Goal: Information Seeking & Learning: Find specific page/section

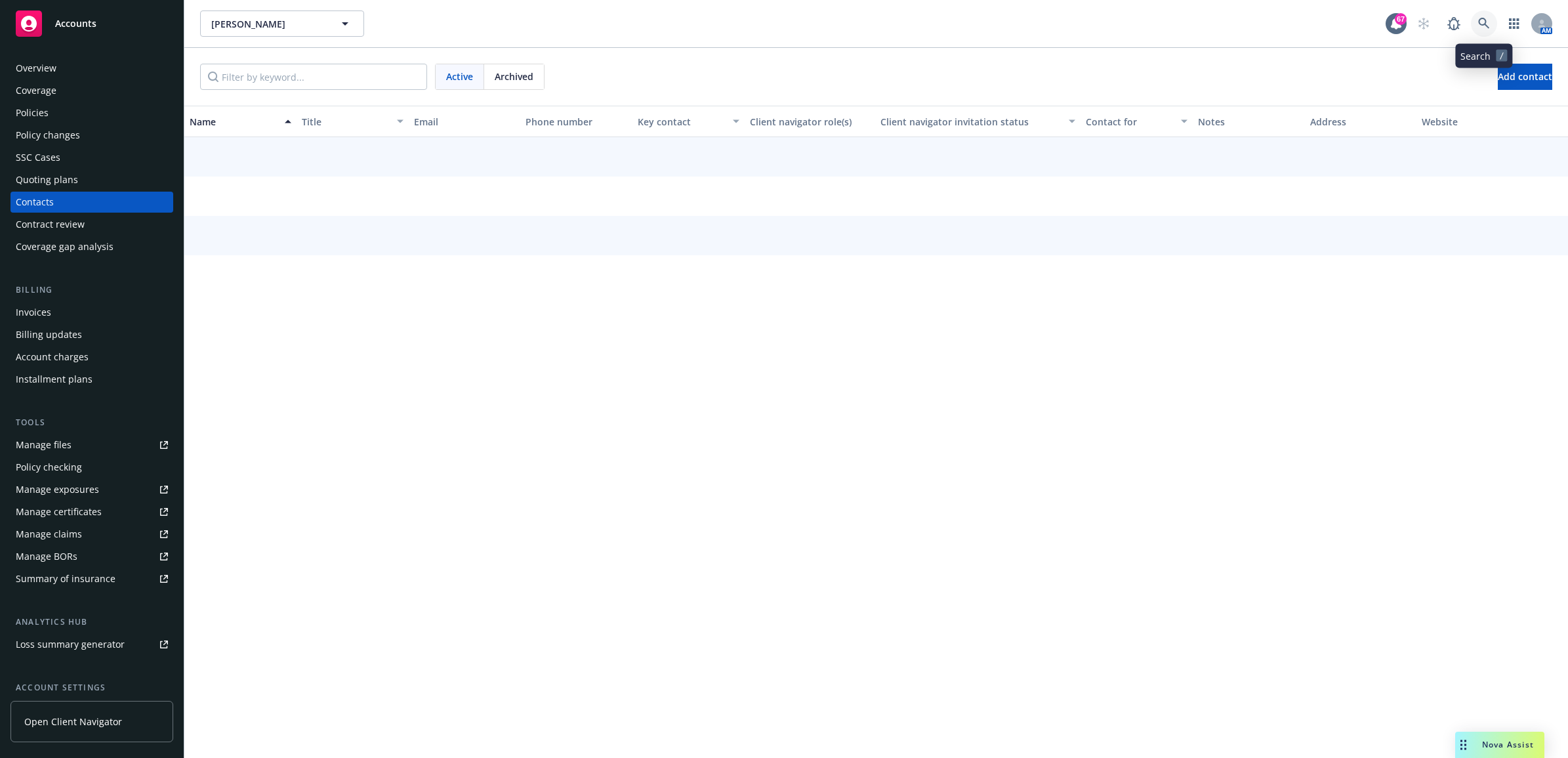
click at [1476, 21] on link at bounding box center [1484, 24] width 26 height 26
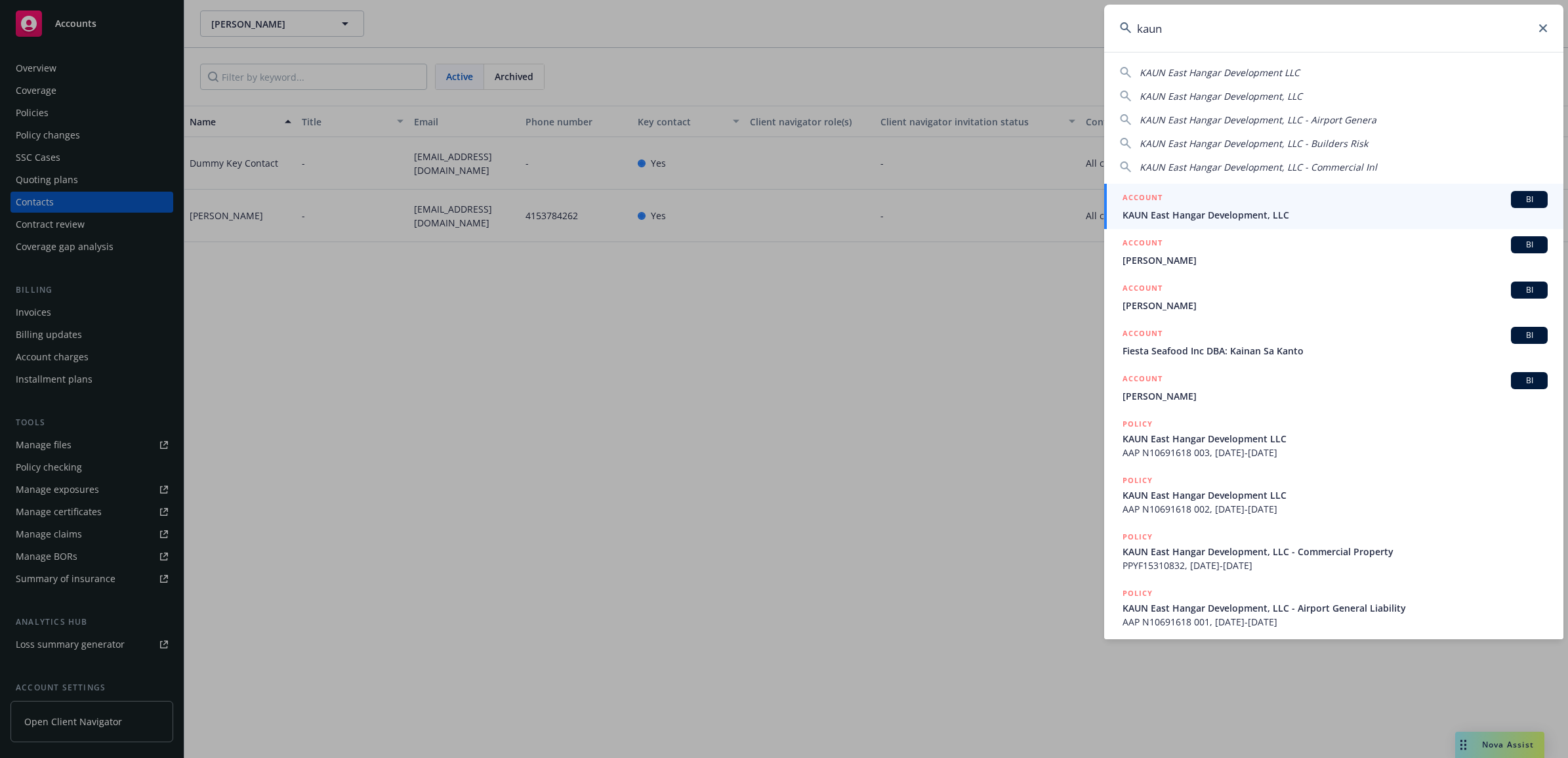
type input "kaun"
drag, startPoint x: 1238, startPoint y: 207, endPoint x: 1231, endPoint y: 211, distance: 8.1
click at [1238, 208] on span "KAUN East Hangar Development, LLC" at bounding box center [1334, 214] width 425 height 14
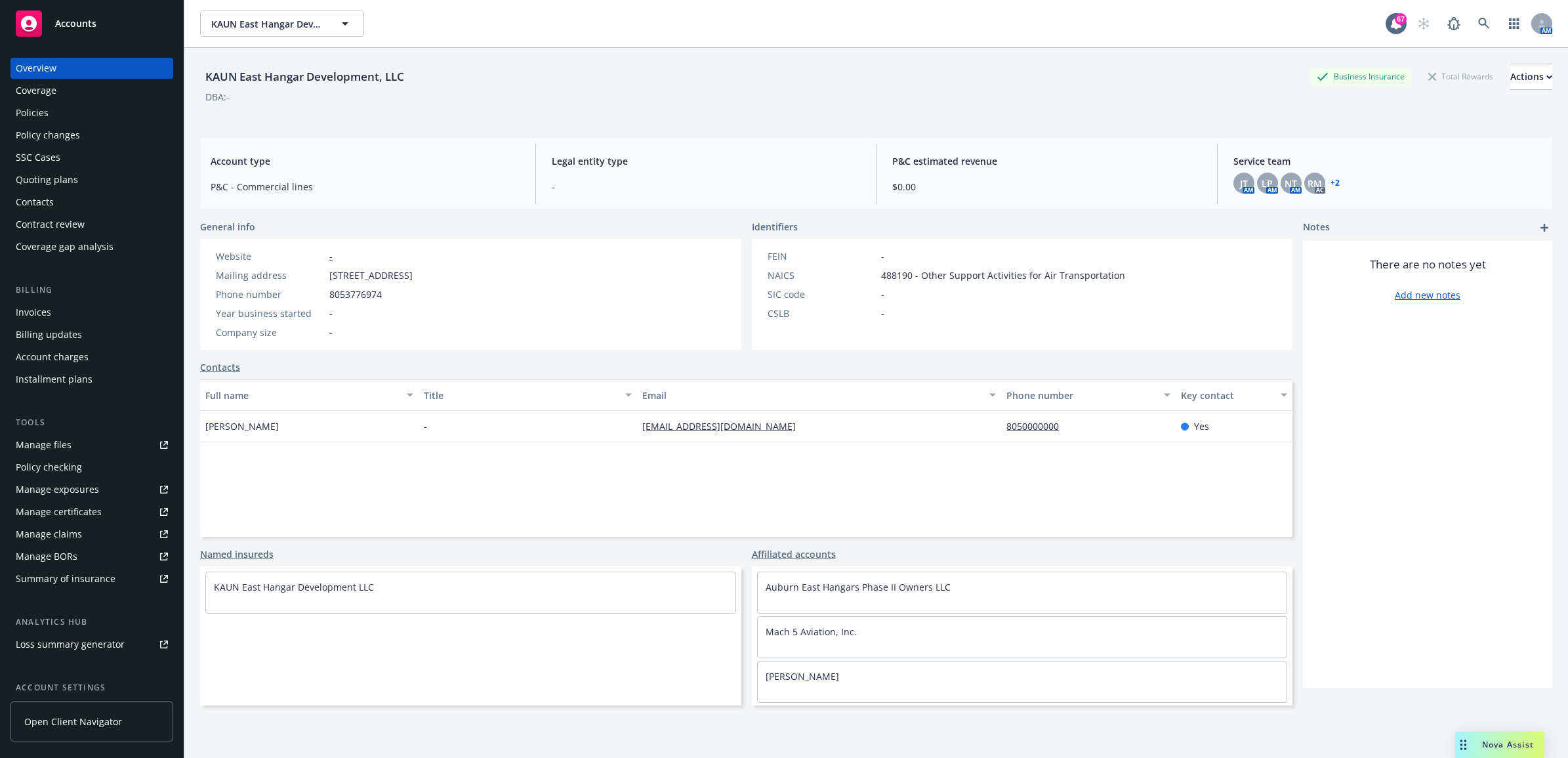
click at [60, 438] on div "Manage files" at bounding box center [44, 444] width 56 height 21
click at [1481, 21] on link at bounding box center [1484, 24] width 26 height 26
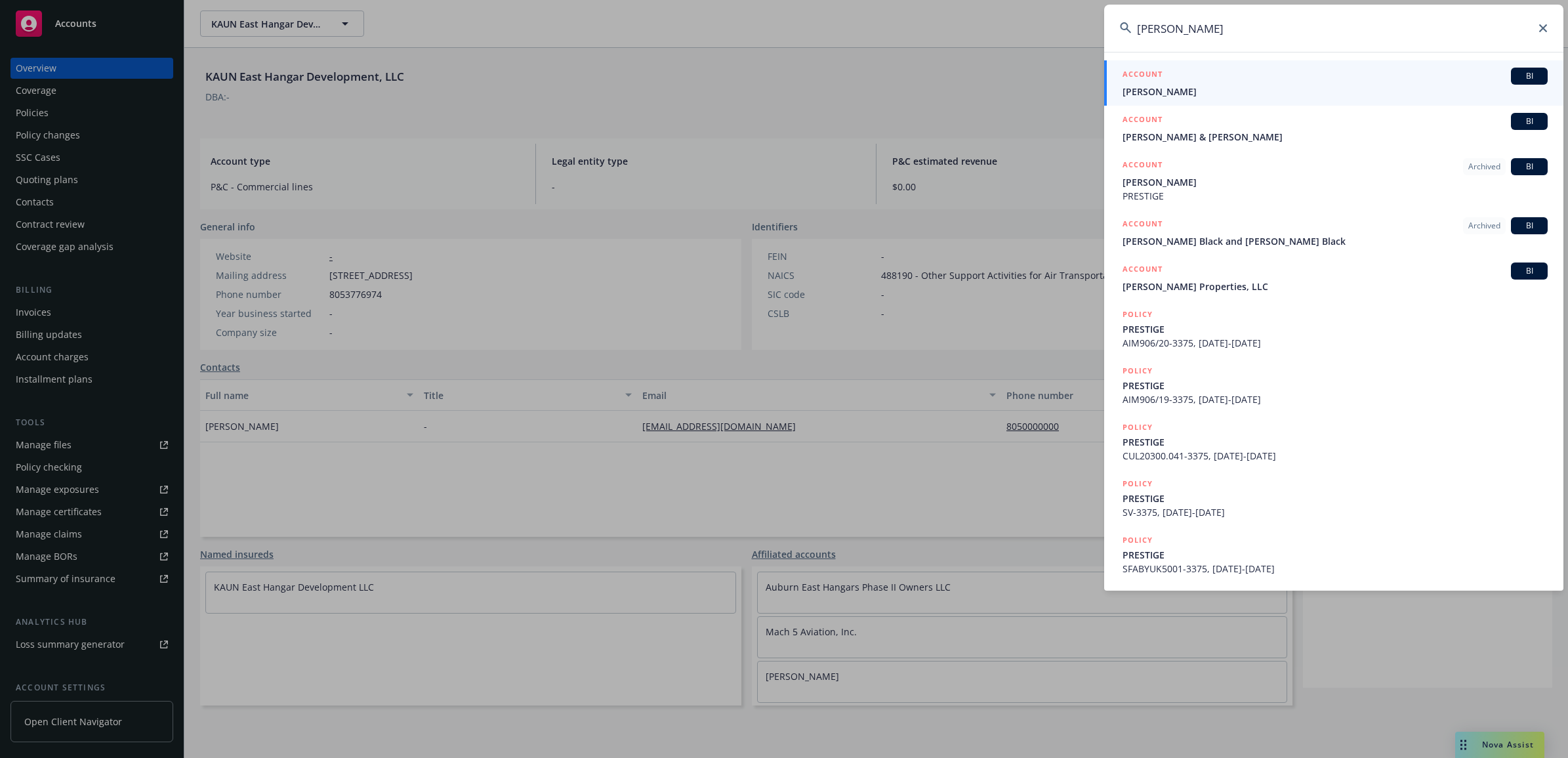
drag, startPoint x: 1222, startPoint y: 26, endPoint x: 1132, endPoint y: 26, distance: 90.0
click at [1132, 26] on input "kenneth way" at bounding box center [1334, 28] width 459 height 47
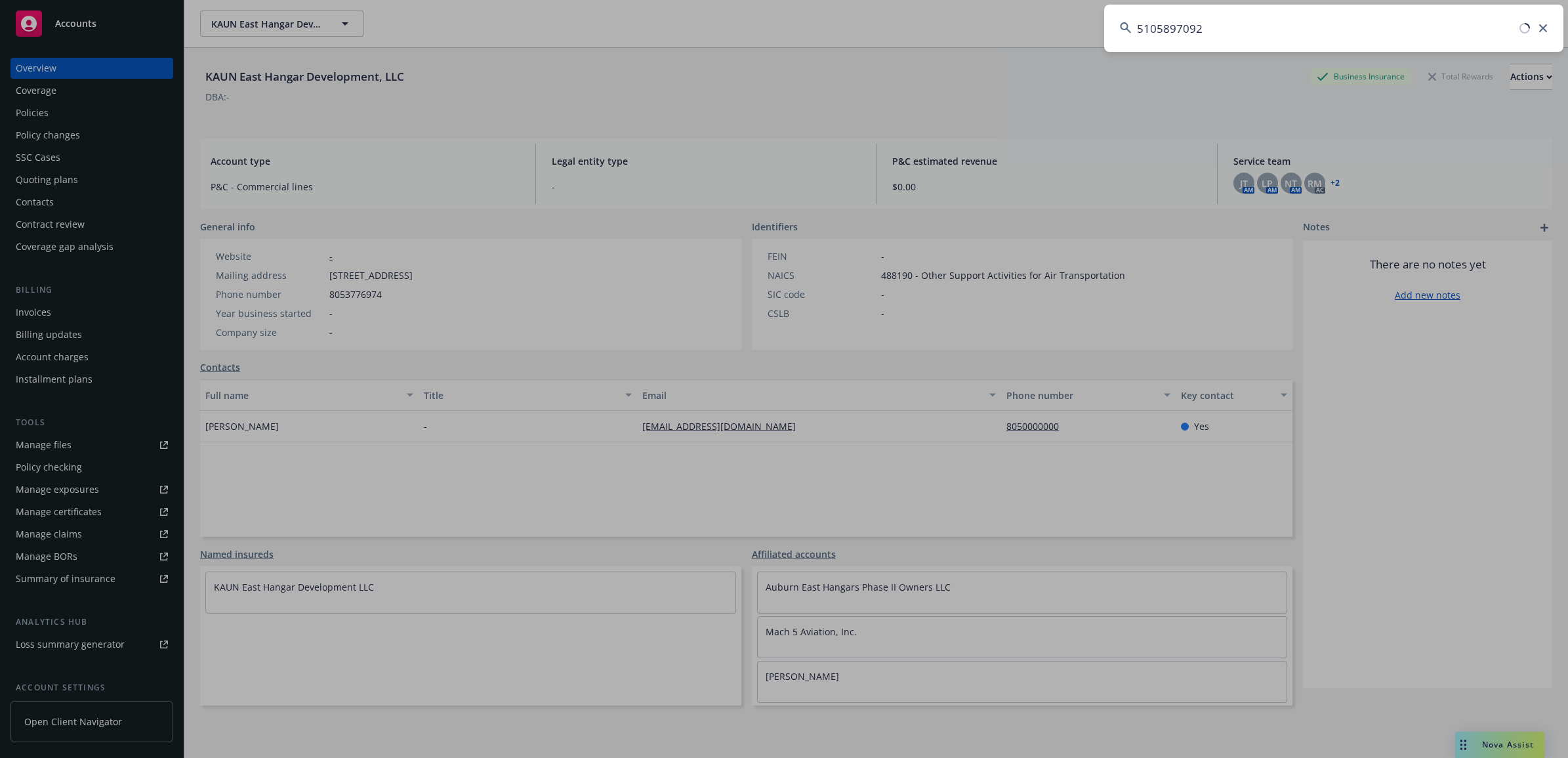
type input "5105897092"
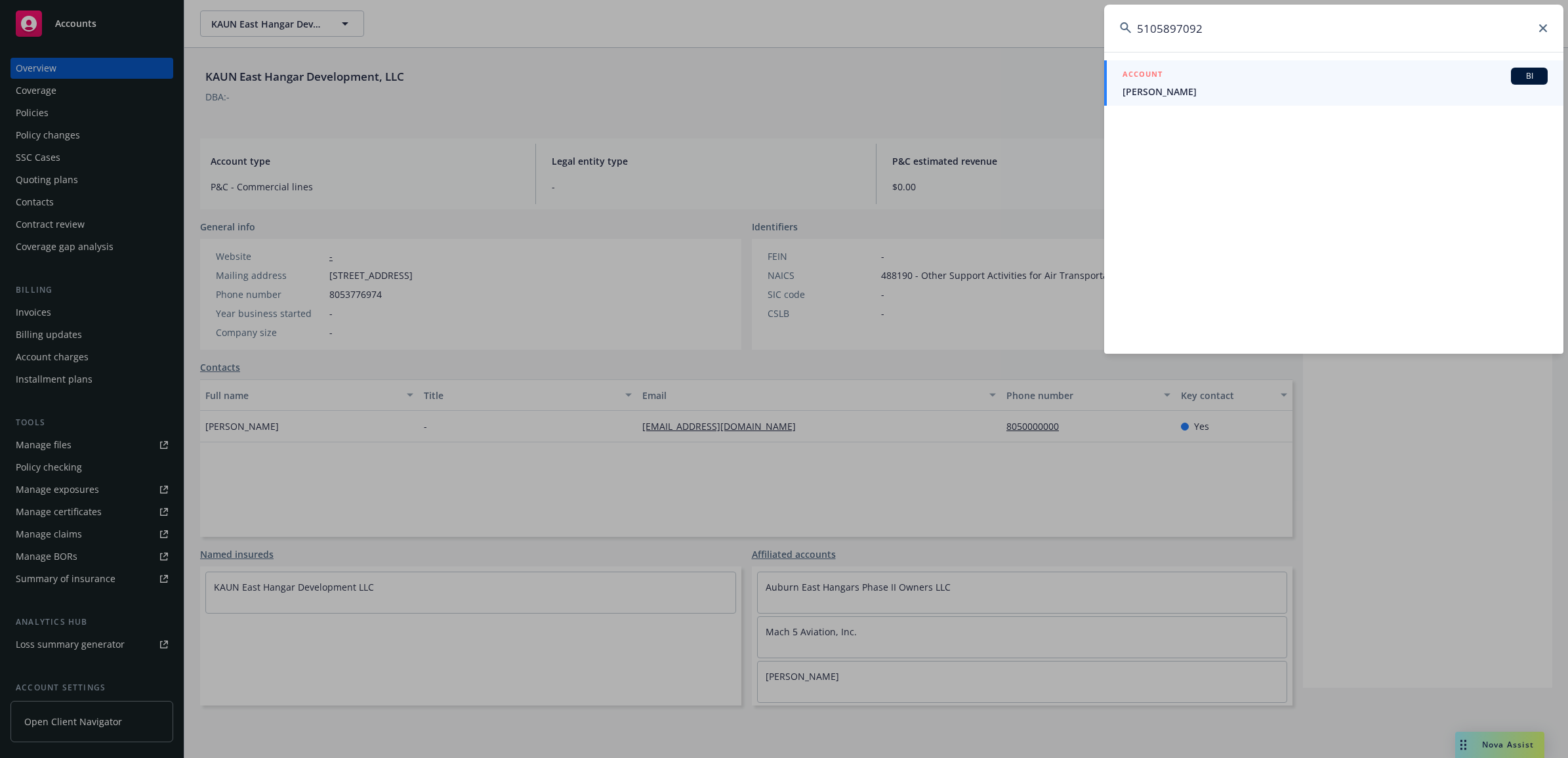
click at [1257, 81] on div "ACCOUNT BI" at bounding box center [1334, 76] width 425 height 17
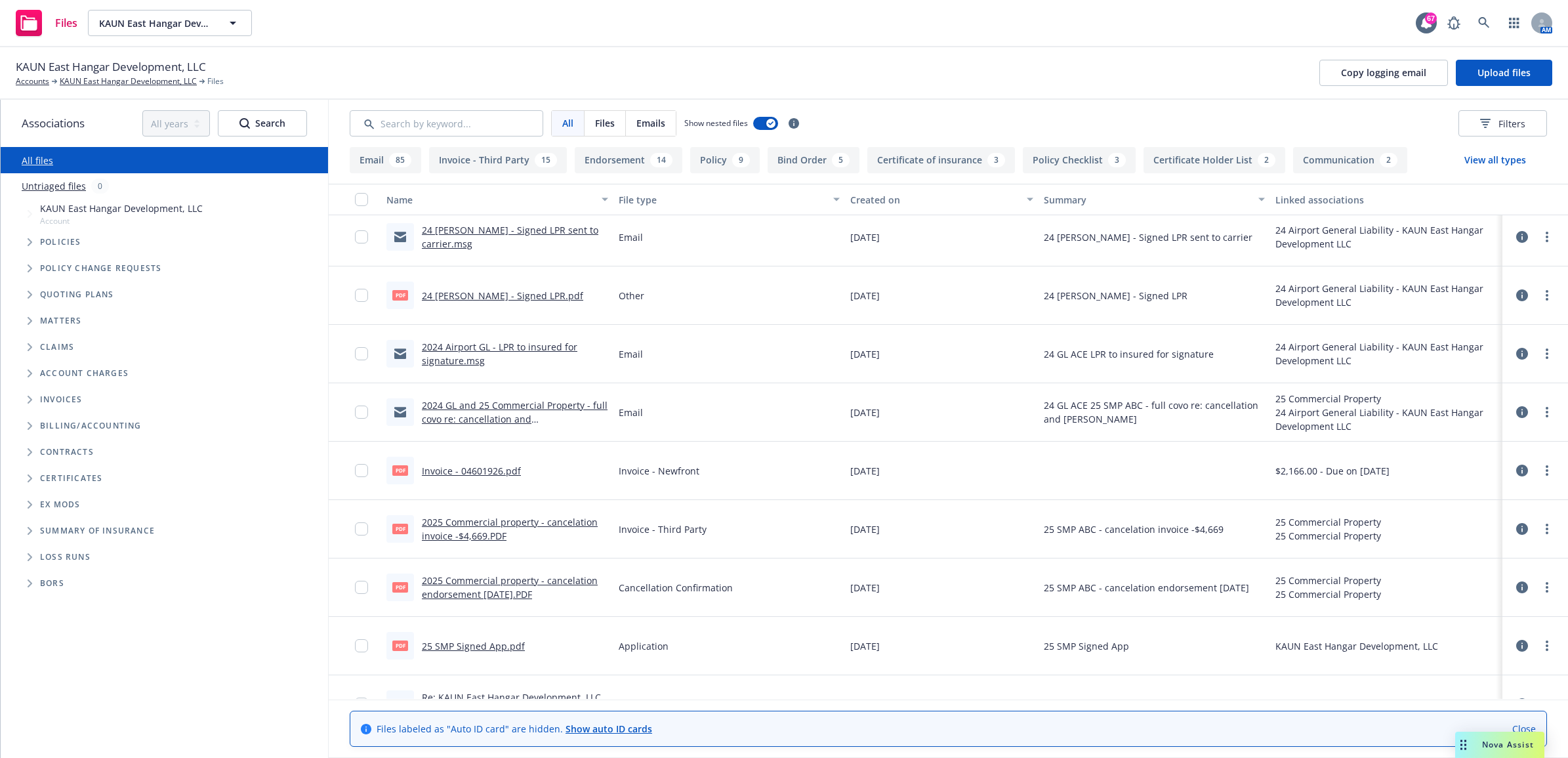
scroll to position [164, 0]
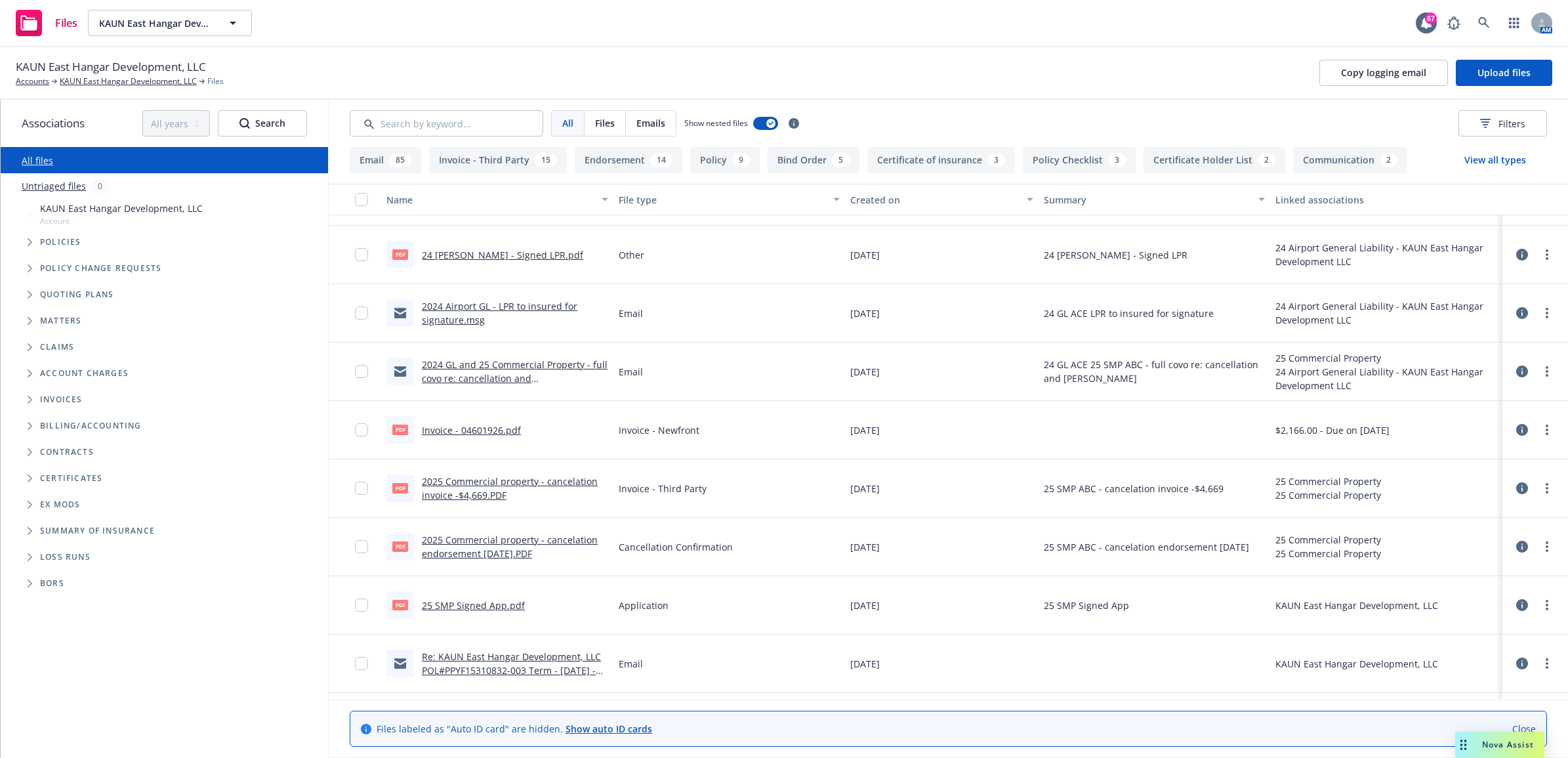
click at [559, 483] on link "2025 Commercial property - cancelation invoice -$4,669.PDF" at bounding box center [510, 488] width 176 height 26
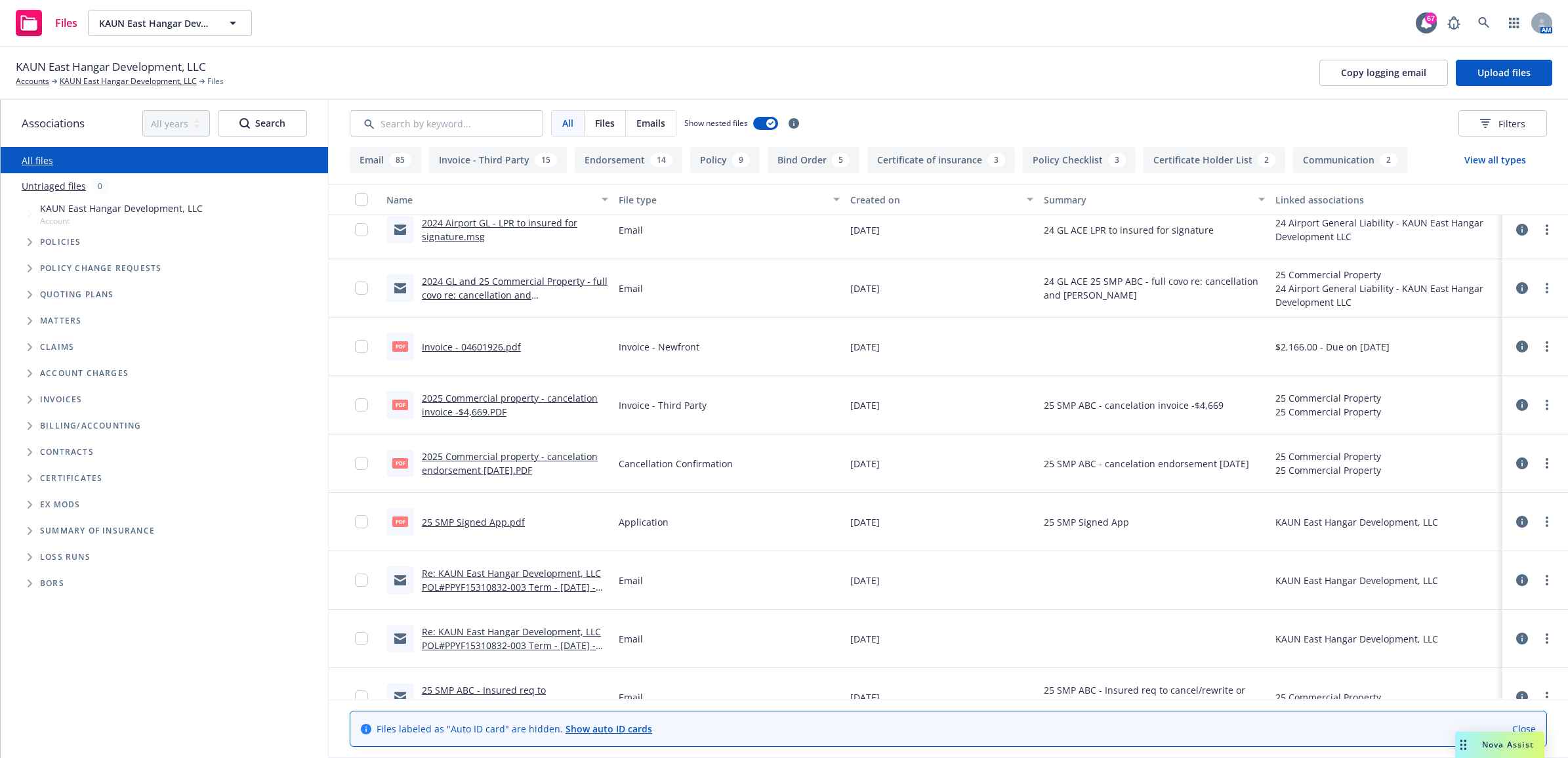
click at [591, 456] on link "2025 Commercial property - cancelation endorsement 6.17.2025.PDF" at bounding box center [510, 463] width 176 height 26
click at [512, 474] on link "2025 Commercial property - cancelation endorsement 6.17.2025.PDF" at bounding box center [510, 463] width 176 height 26
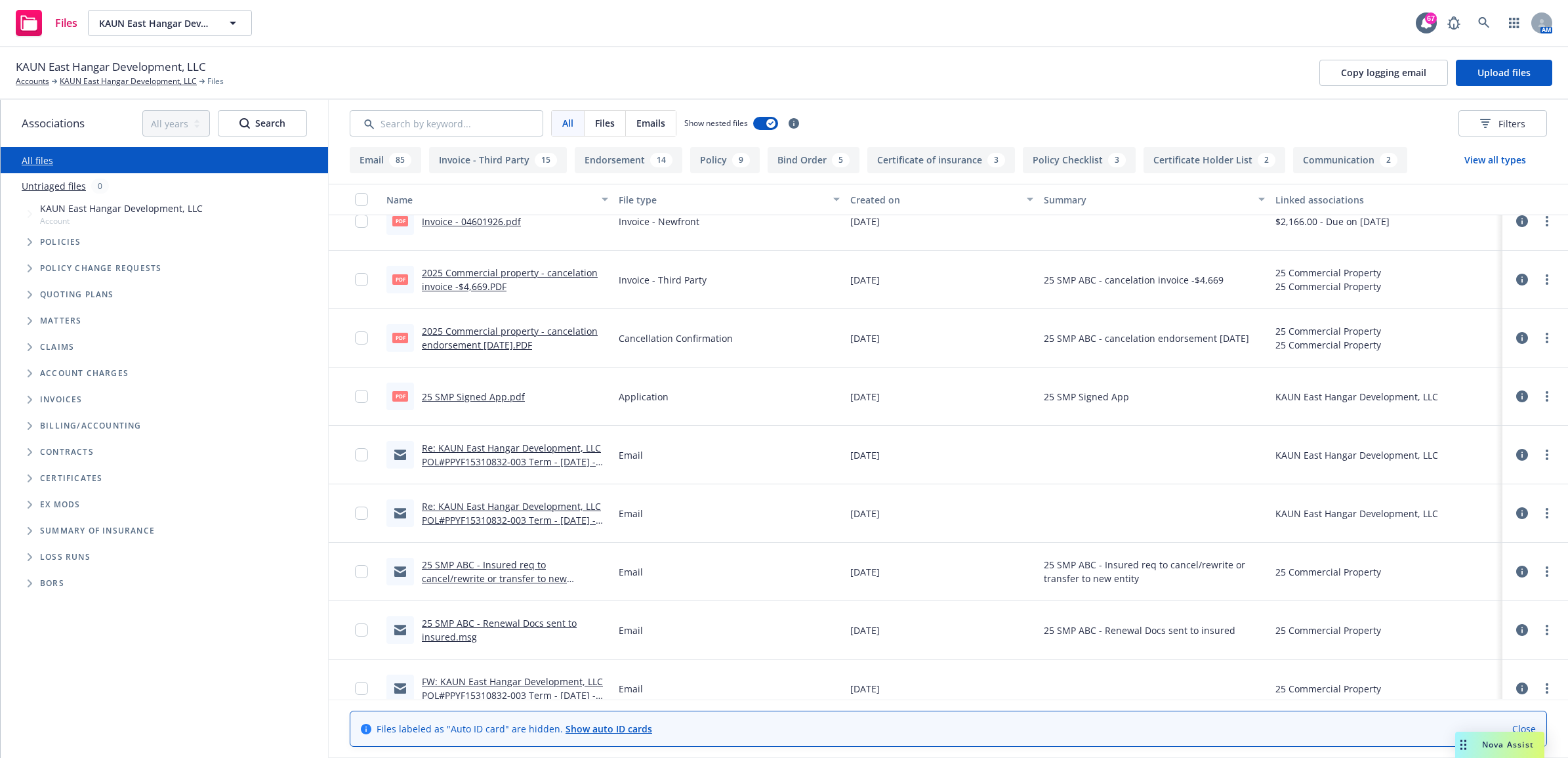
scroll to position [410, 0]
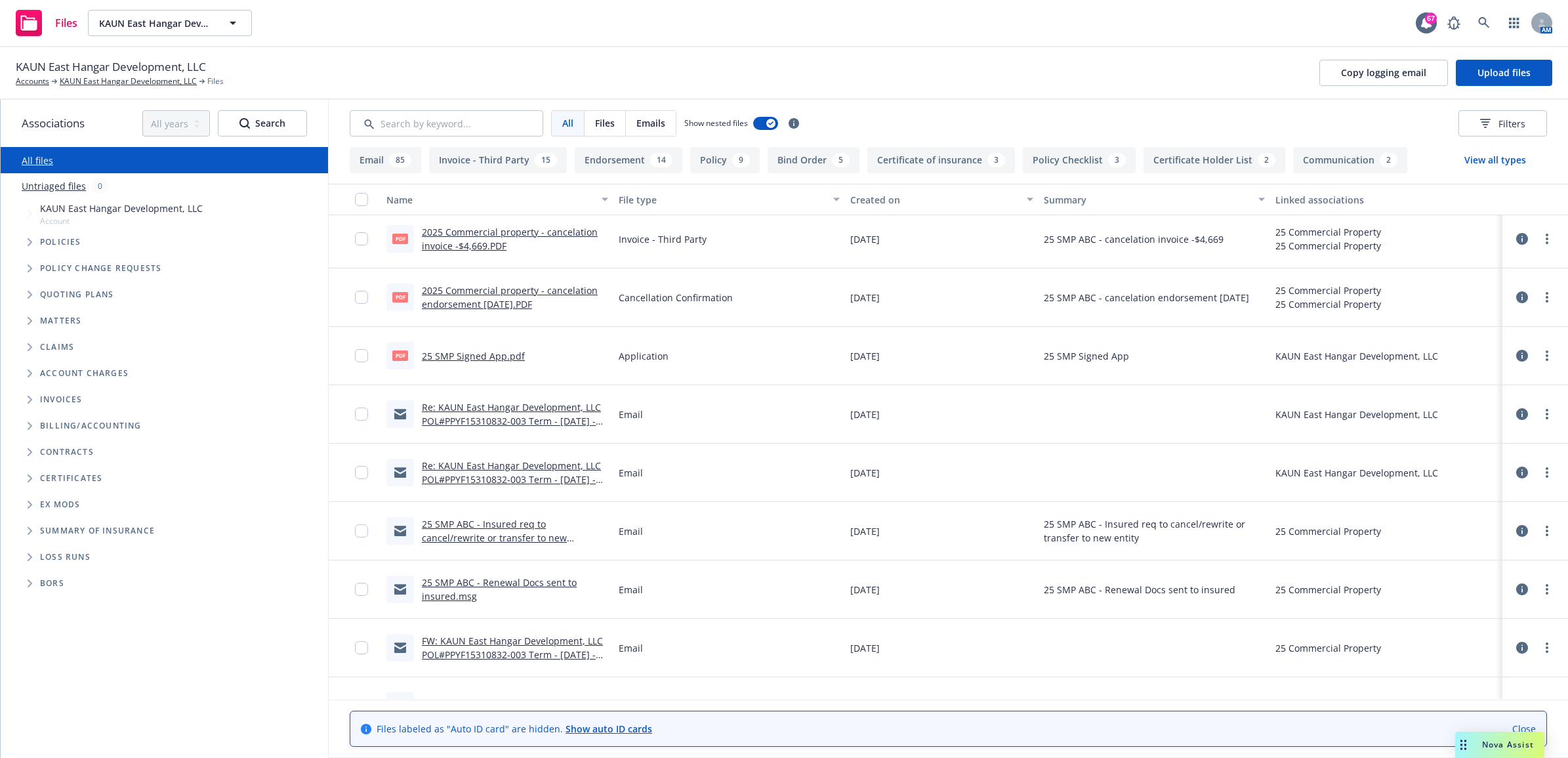
click at [497, 532] on link "25 SMP ABC - Insured req to cancel/rewrite or transfer to new entity.msg" at bounding box center [494, 538] width 145 height 40
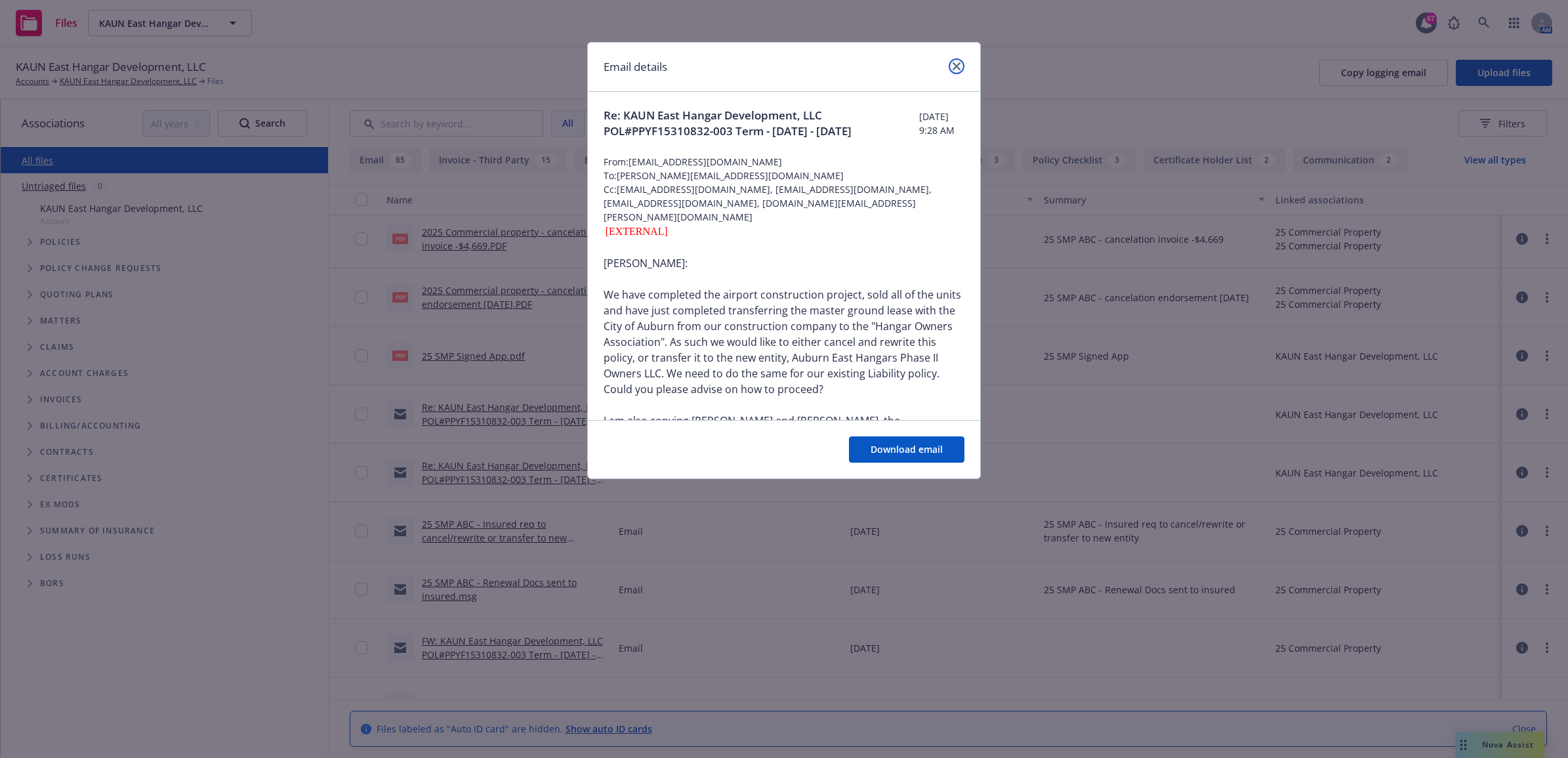
click at [949, 69] on link "close" at bounding box center [957, 66] width 16 height 16
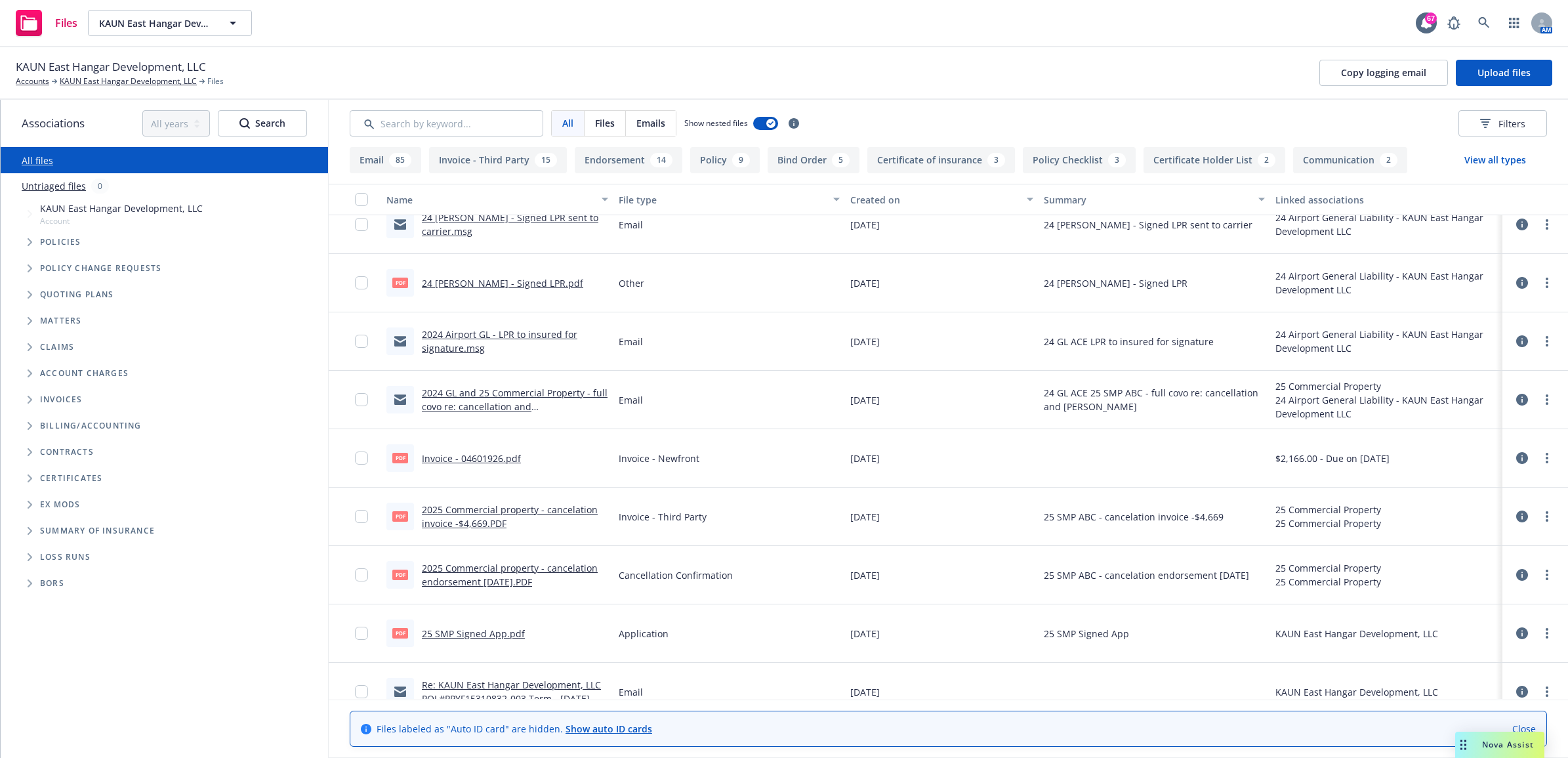
scroll to position [164, 0]
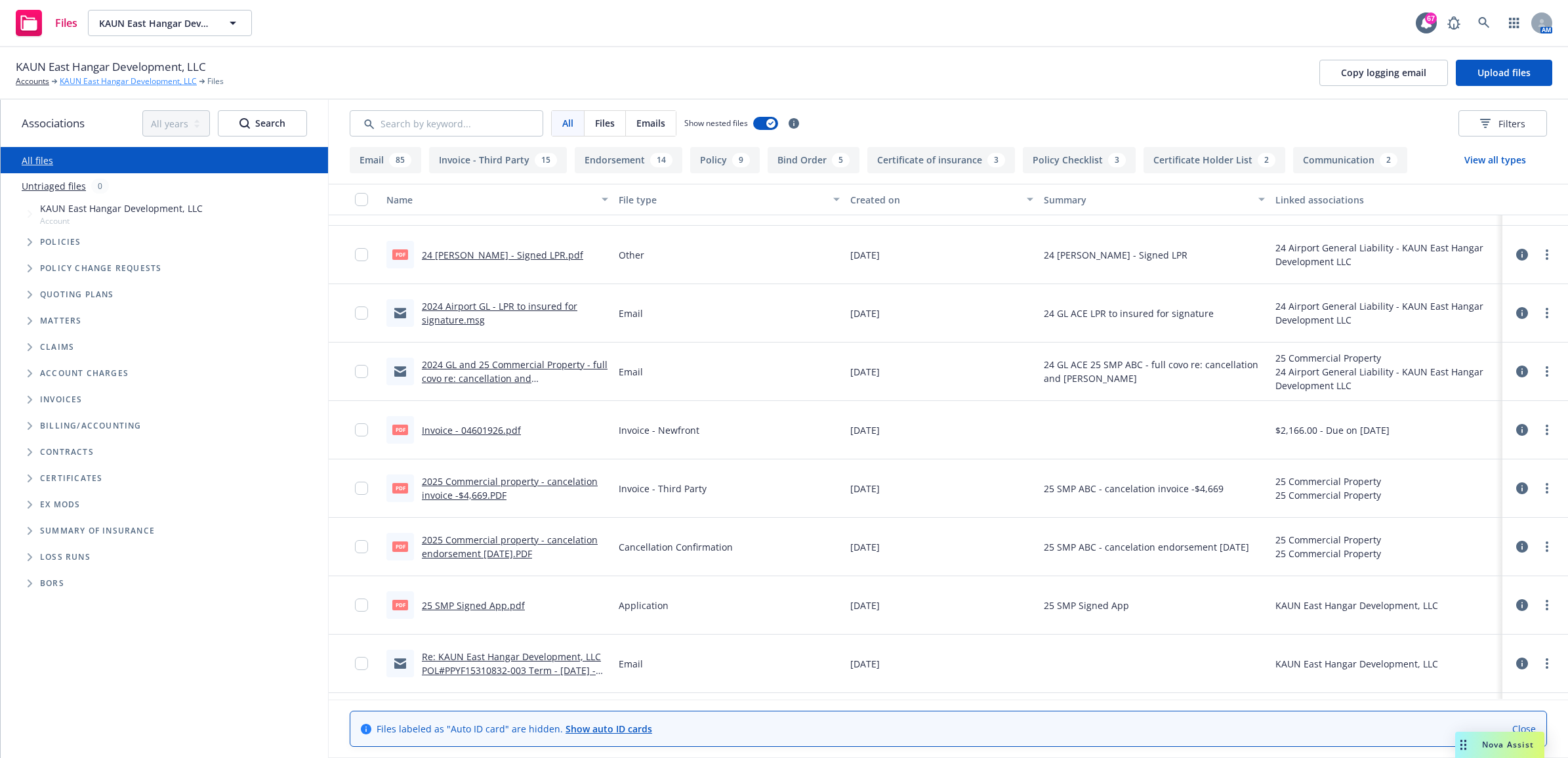
click at [84, 82] on link "KAUN East Hangar Development, LLC" at bounding box center [129, 81] width 137 height 12
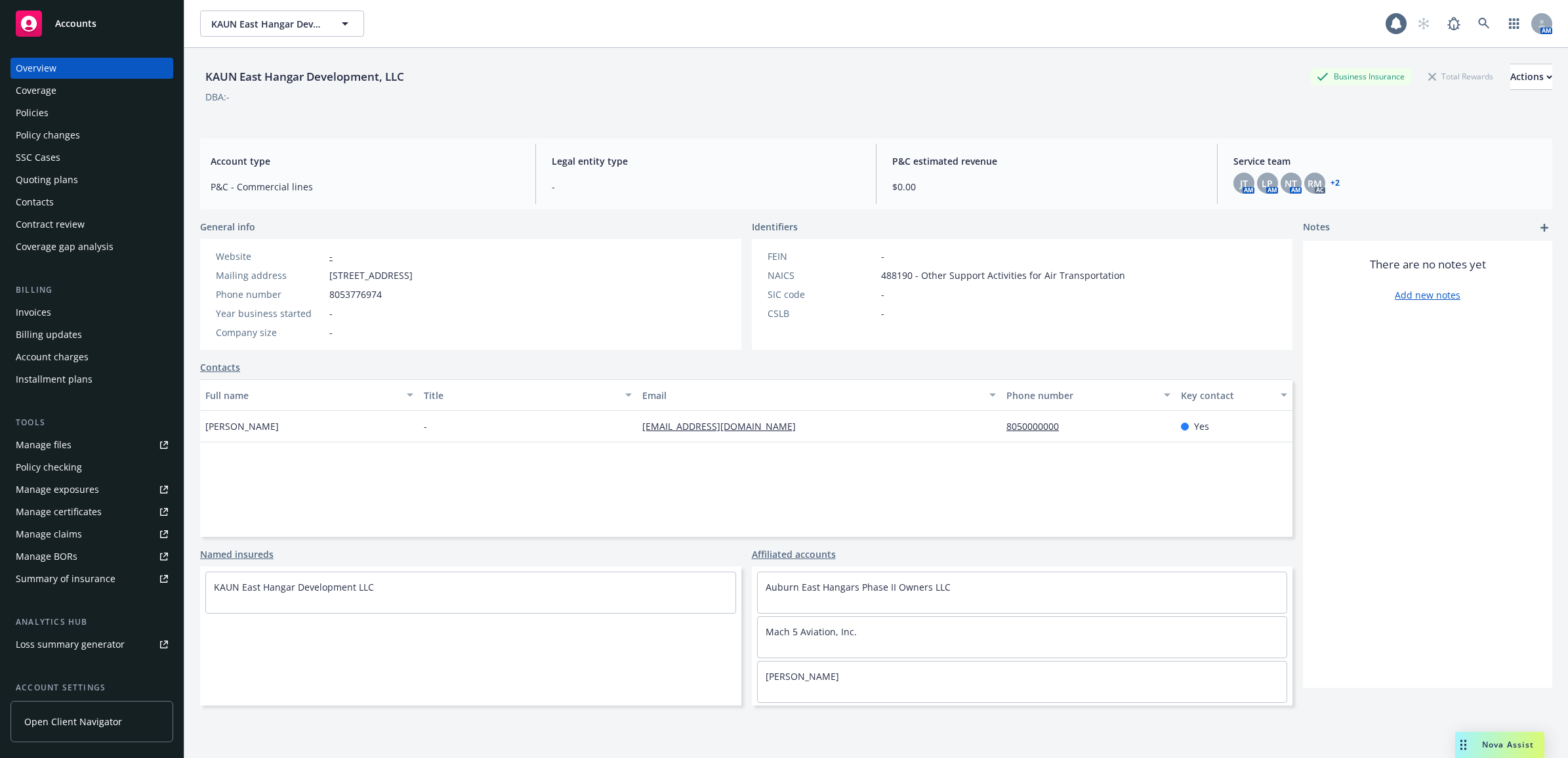
click at [48, 307] on div "Invoices" at bounding box center [34, 311] width 36 height 21
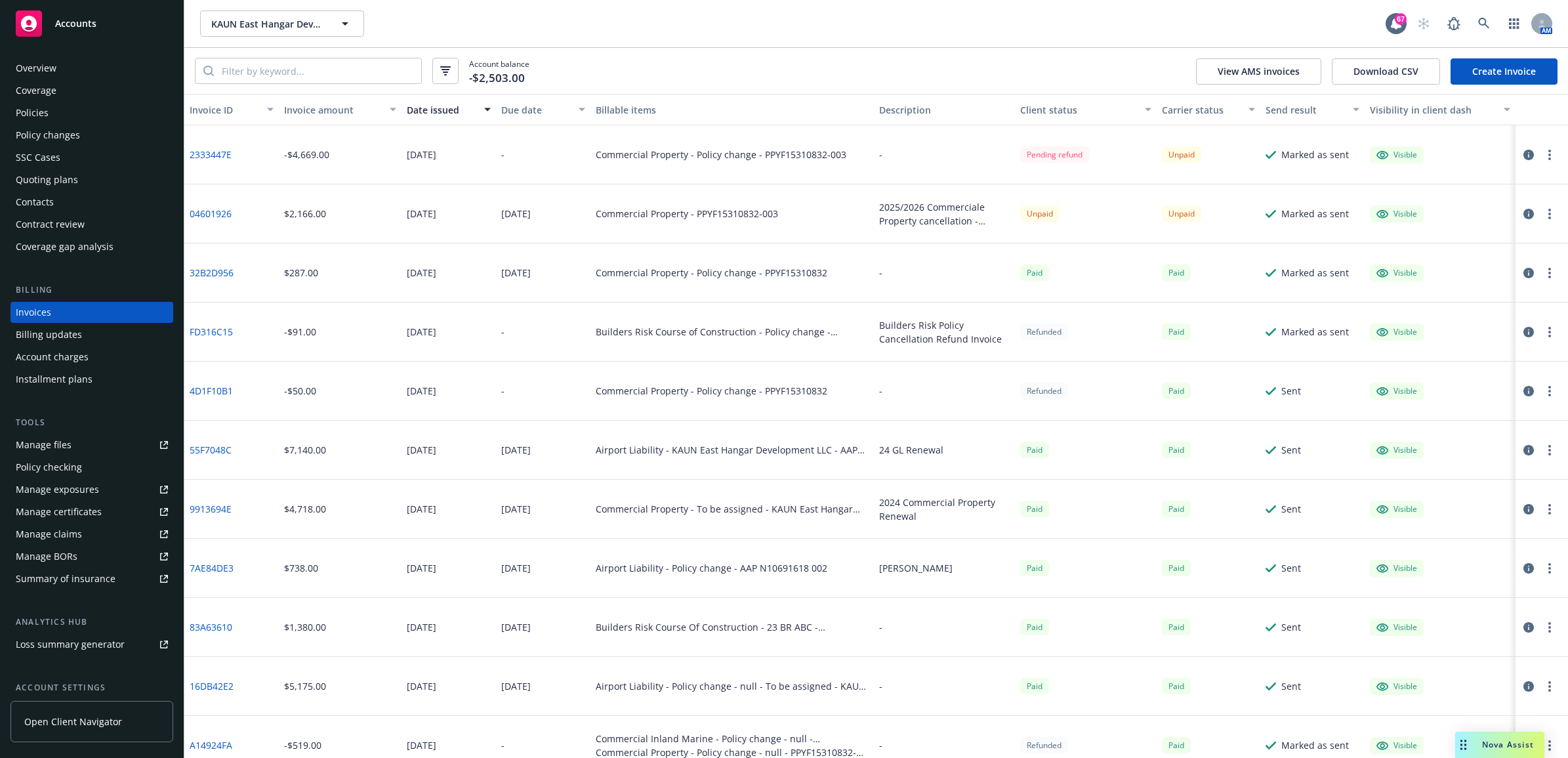
click at [220, 210] on link "04601926" at bounding box center [210, 213] width 42 height 14
drag, startPoint x: 80, startPoint y: 110, endPoint x: 131, endPoint y: 129, distance: 54.4
click at [80, 110] on div "Policies" at bounding box center [91, 112] width 152 height 21
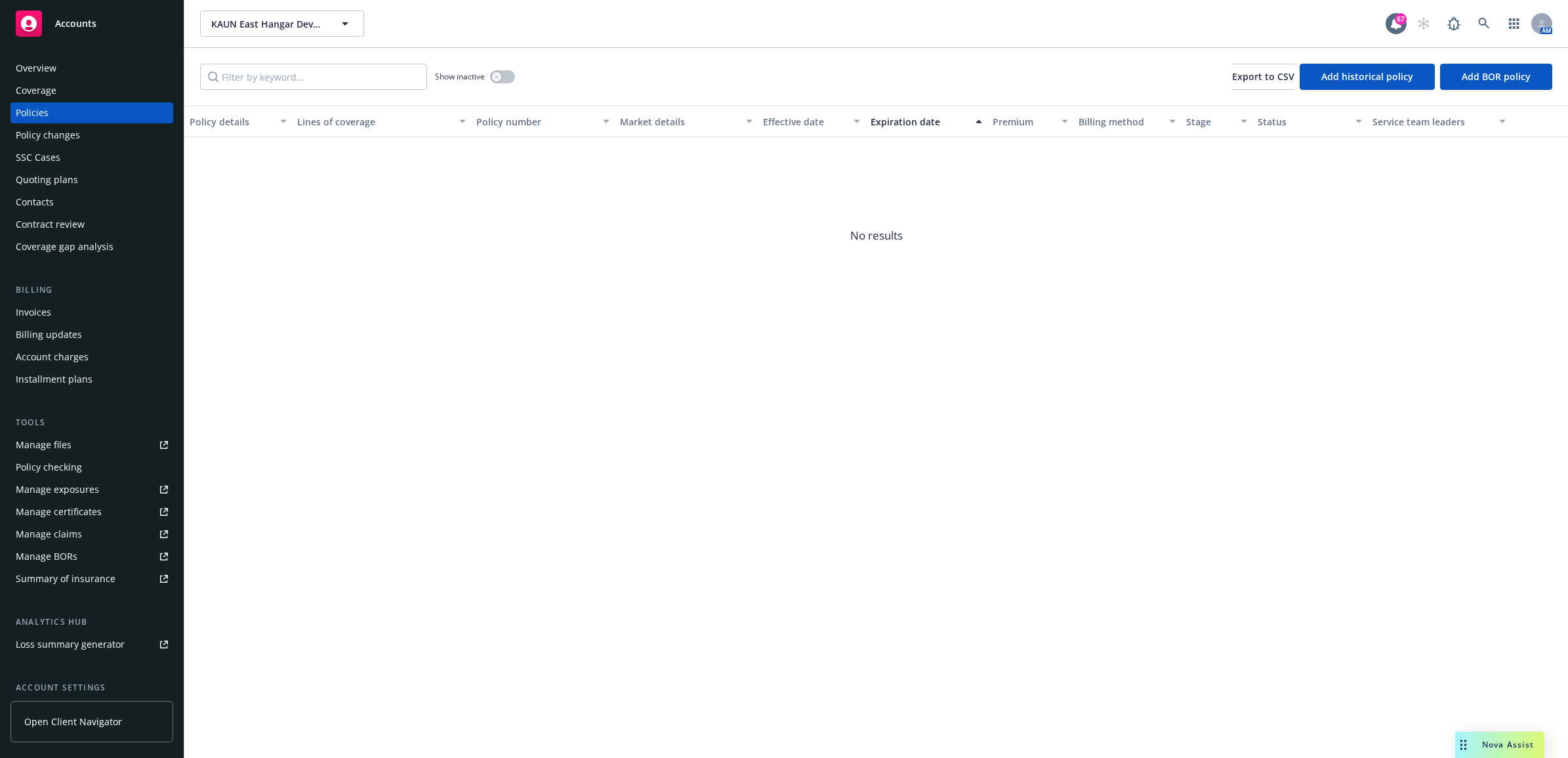
click at [92, 439] on link "Manage files" at bounding box center [92, 444] width 163 height 21
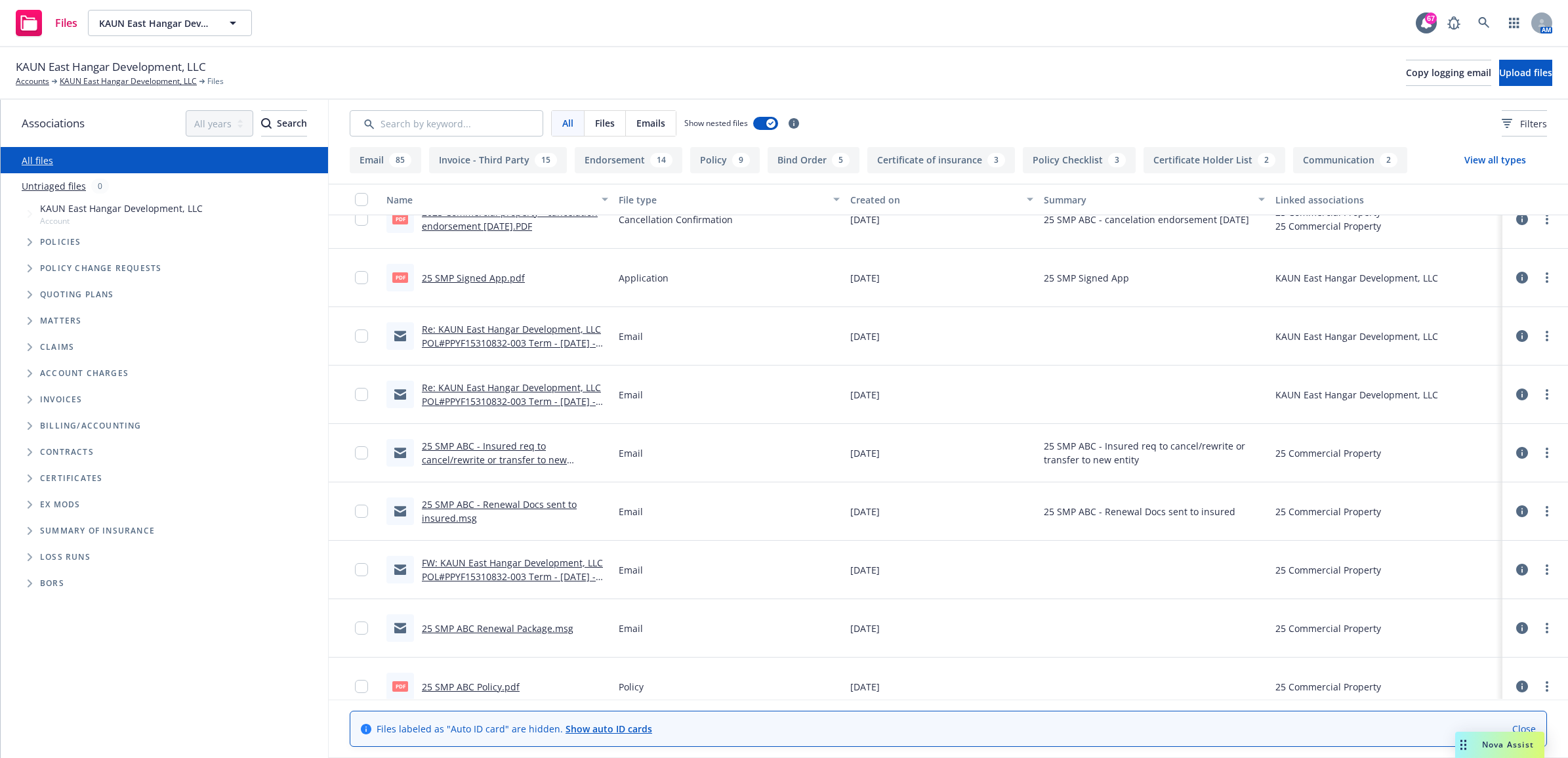
scroll to position [574, 0]
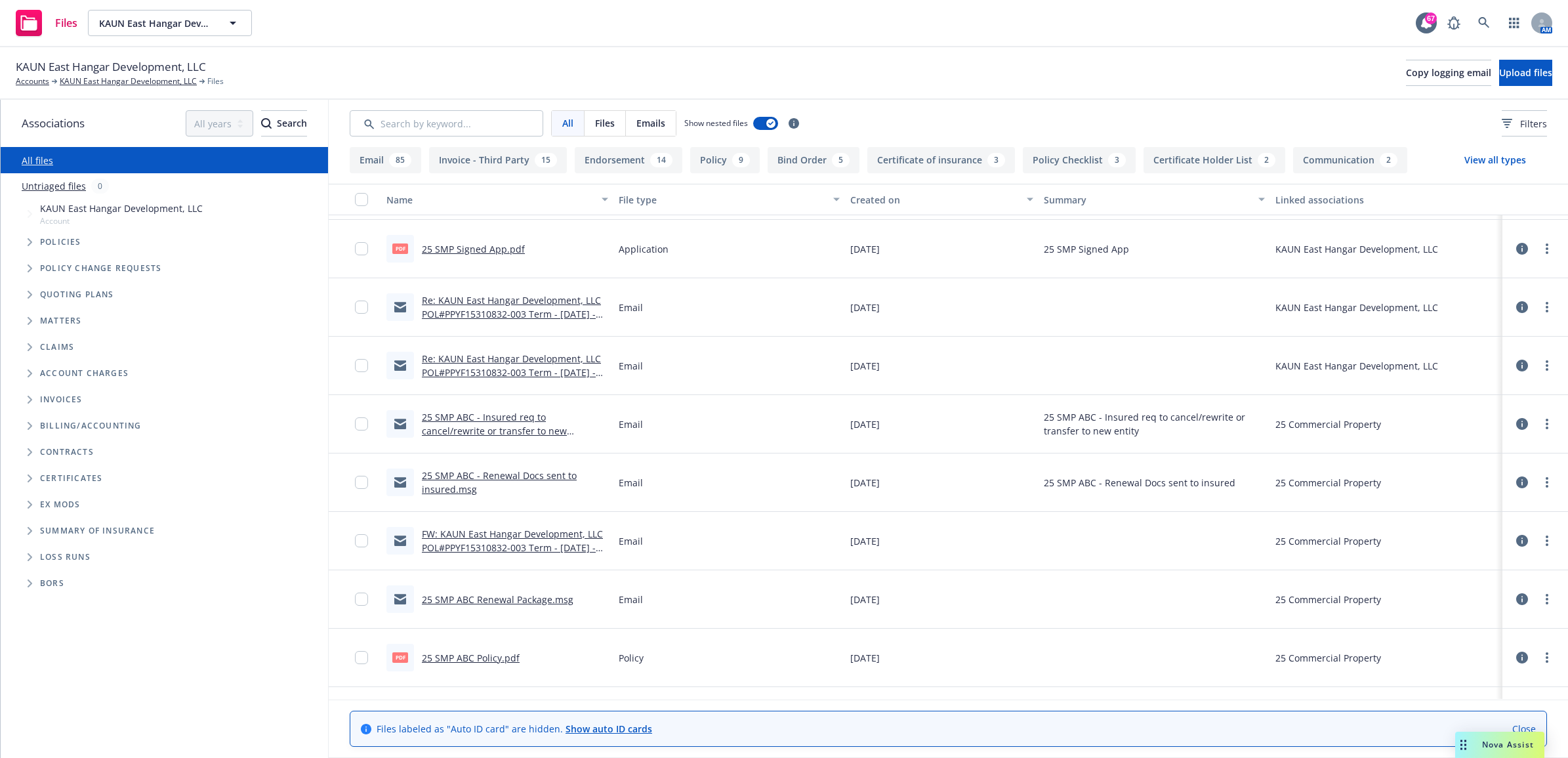
click at [521, 432] on link "25 SMP ABC - Insured req to cancel/rewrite or transfer to new entity.msg" at bounding box center [494, 431] width 145 height 40
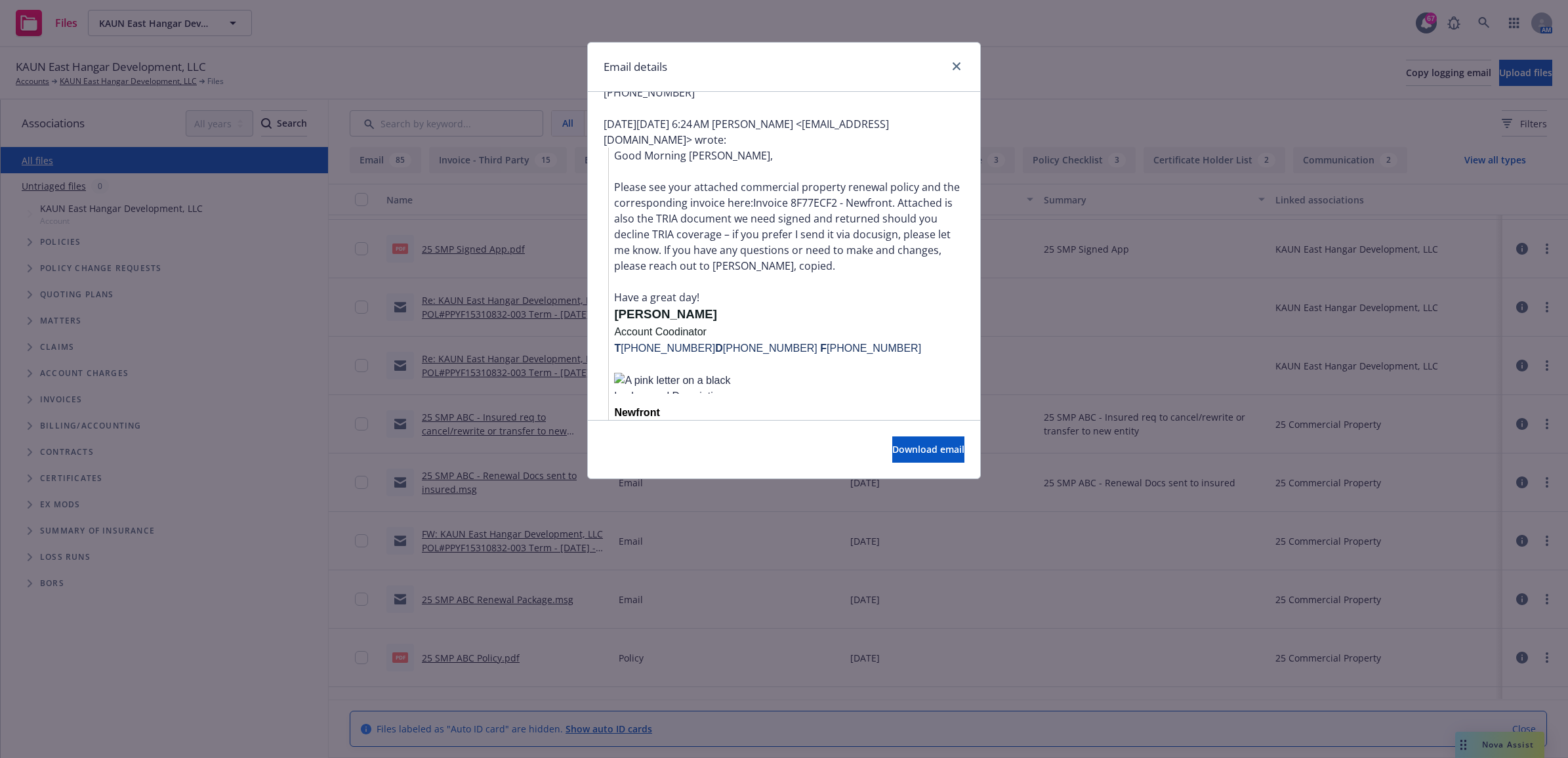
scroll to position [410, 0]
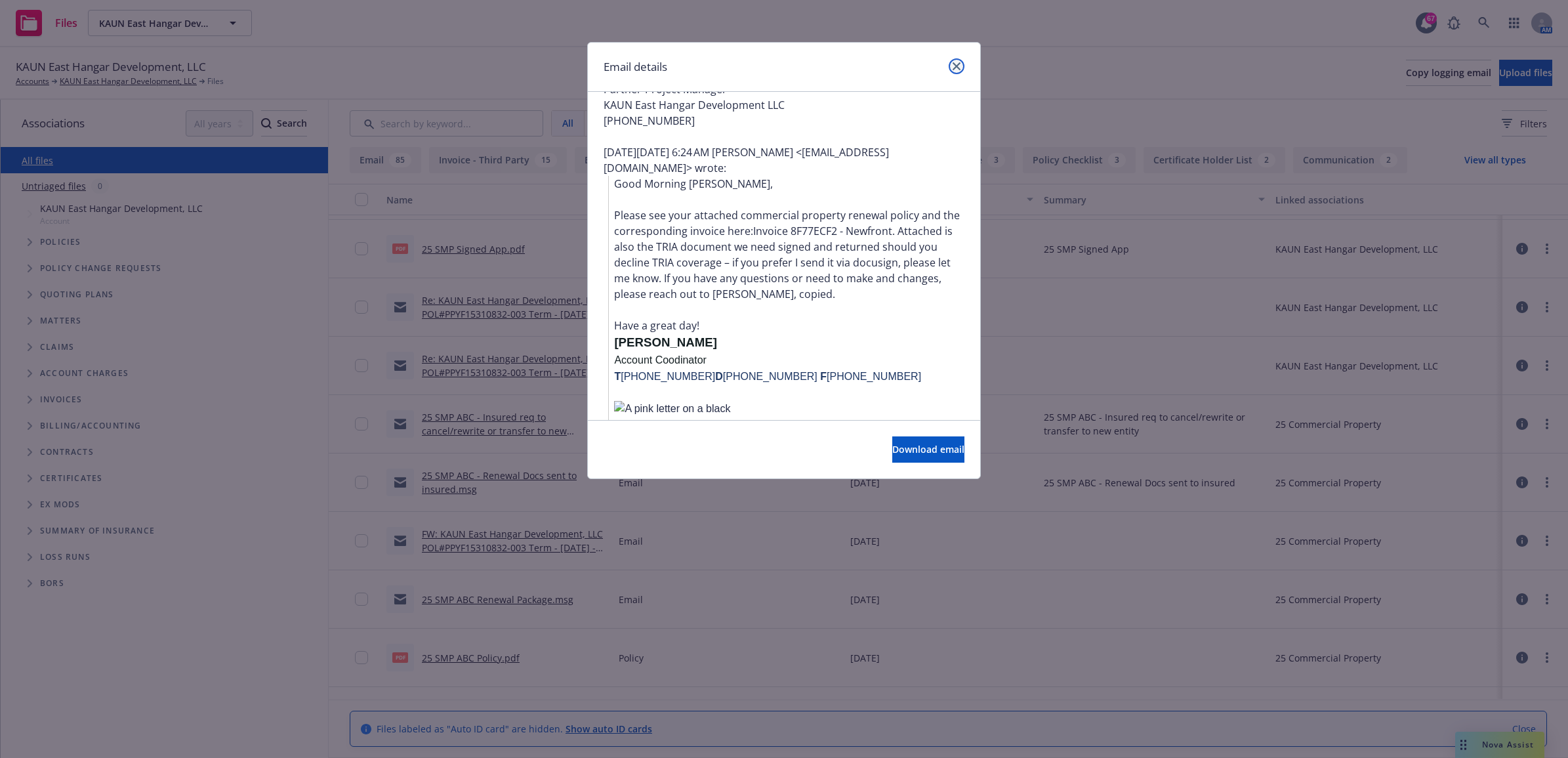
click at [960, 64] on icon "close" at bounding box center [957, 66] width 8 height 8
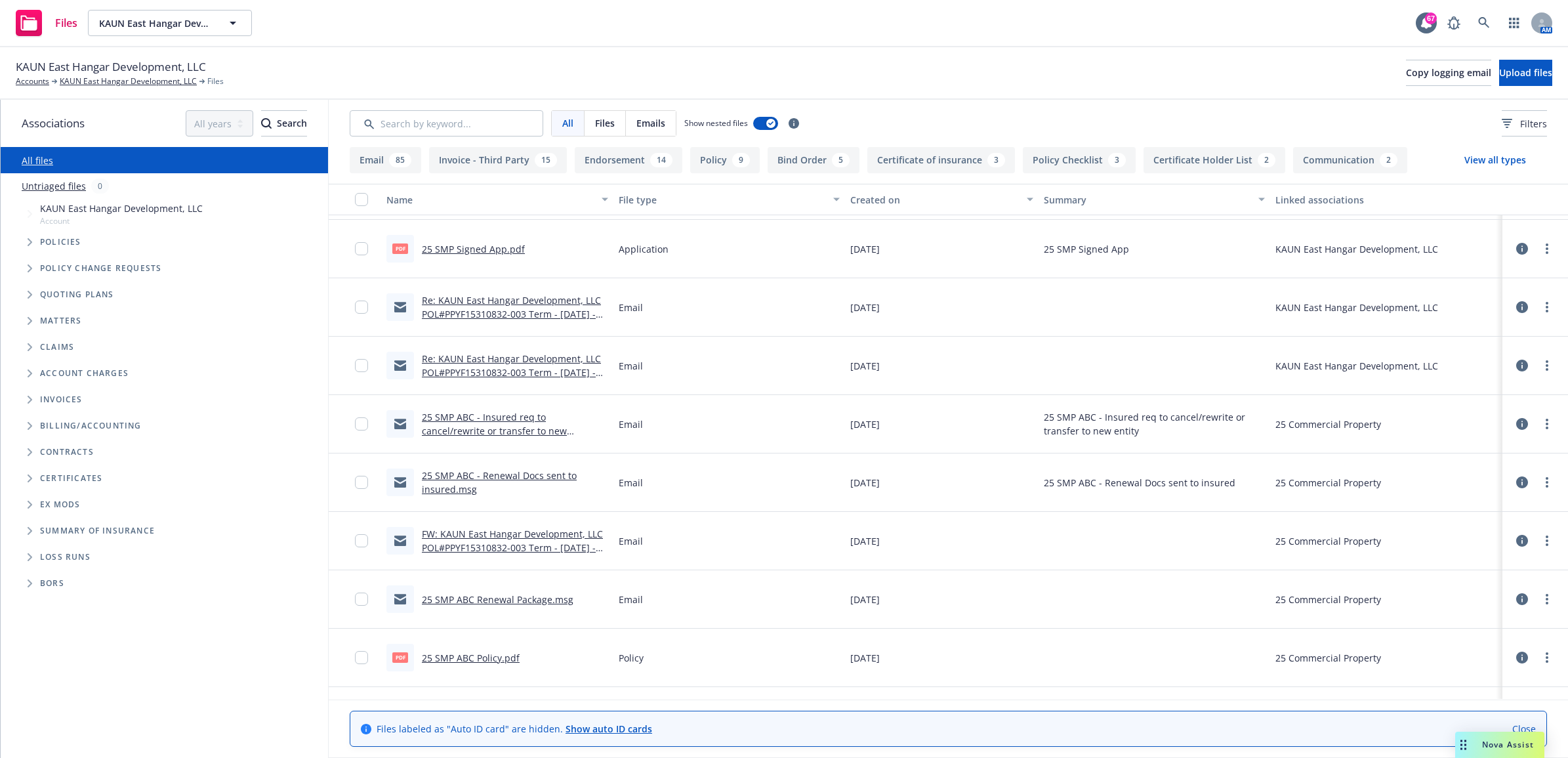
click at [509, 478] on link "25 SMP ABC - Renewal Docs sent to insured.msg" at bounding box center [499, 482] width 155 height 26
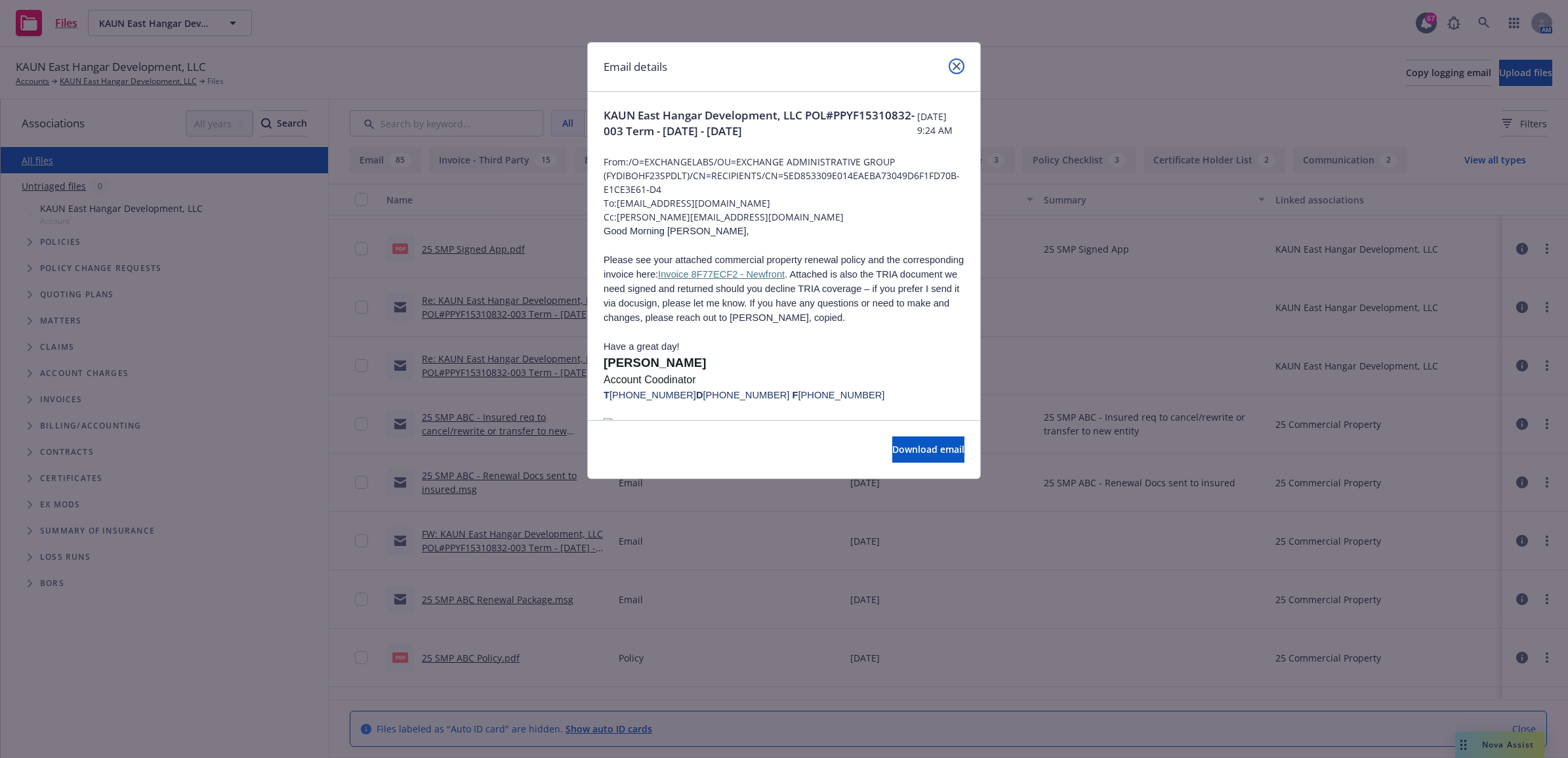
click at [957, 60] on link "close" at bounding box center [957, 66] width 16 height 16
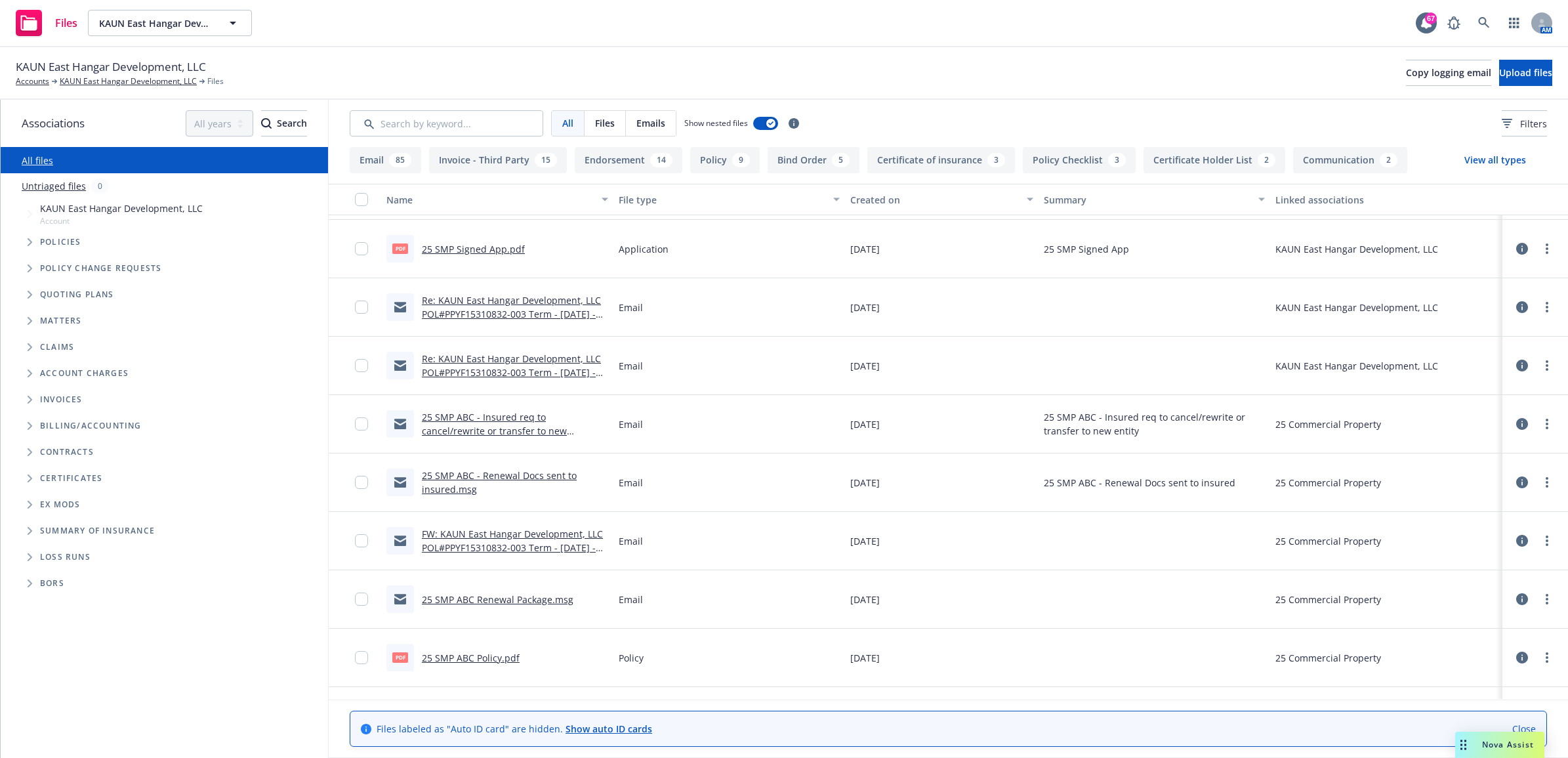
click at [486, 377] on link "Re: KAUN East Hangar Development, LLC POL#PPYF15310832-003 Term - 2025 - 2026" at bounding box center [511, 372] width 179 height 40
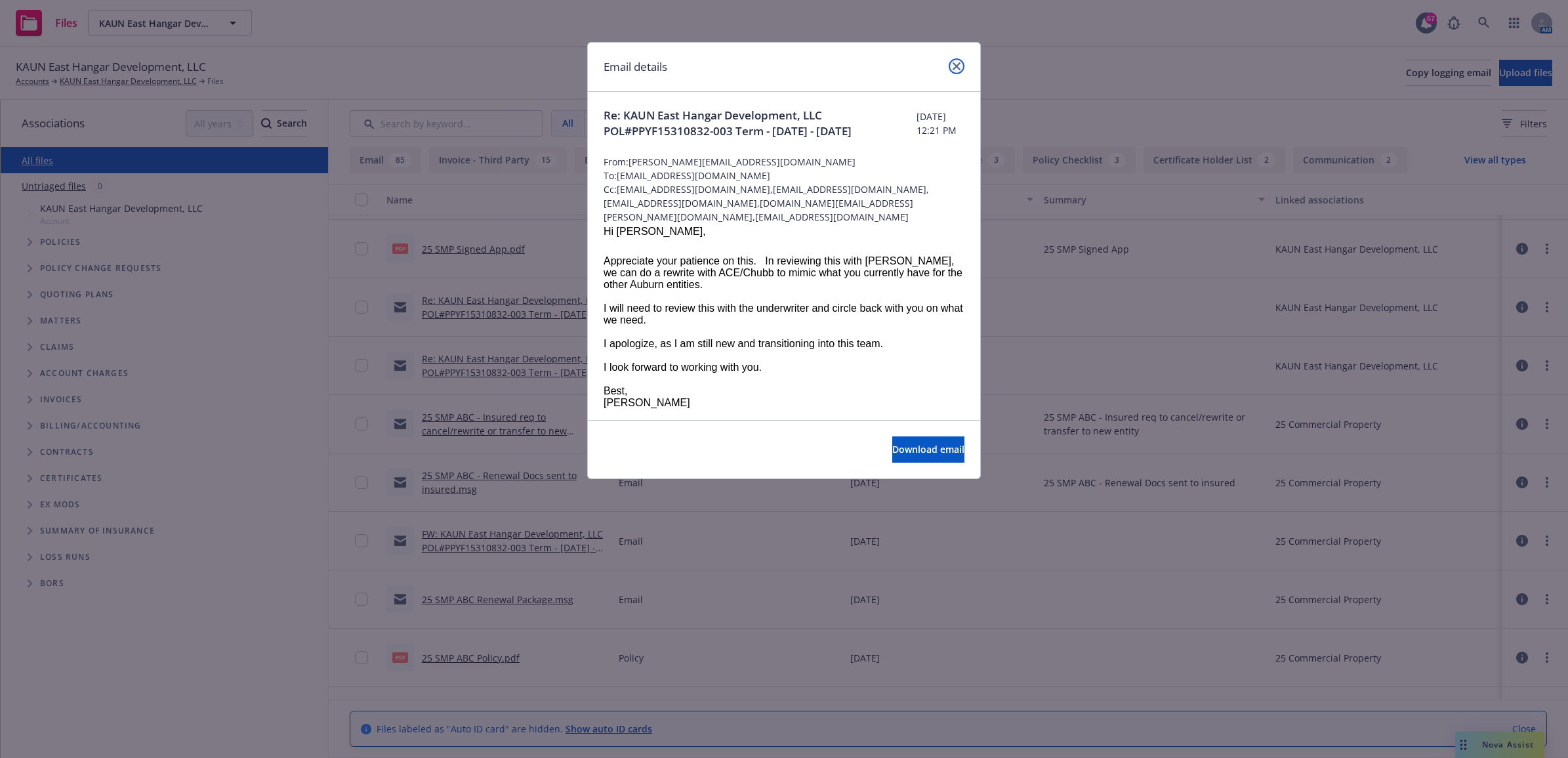
click at [953, 67] on icon "close" at bounding box center [957, 66] width 8 height 8
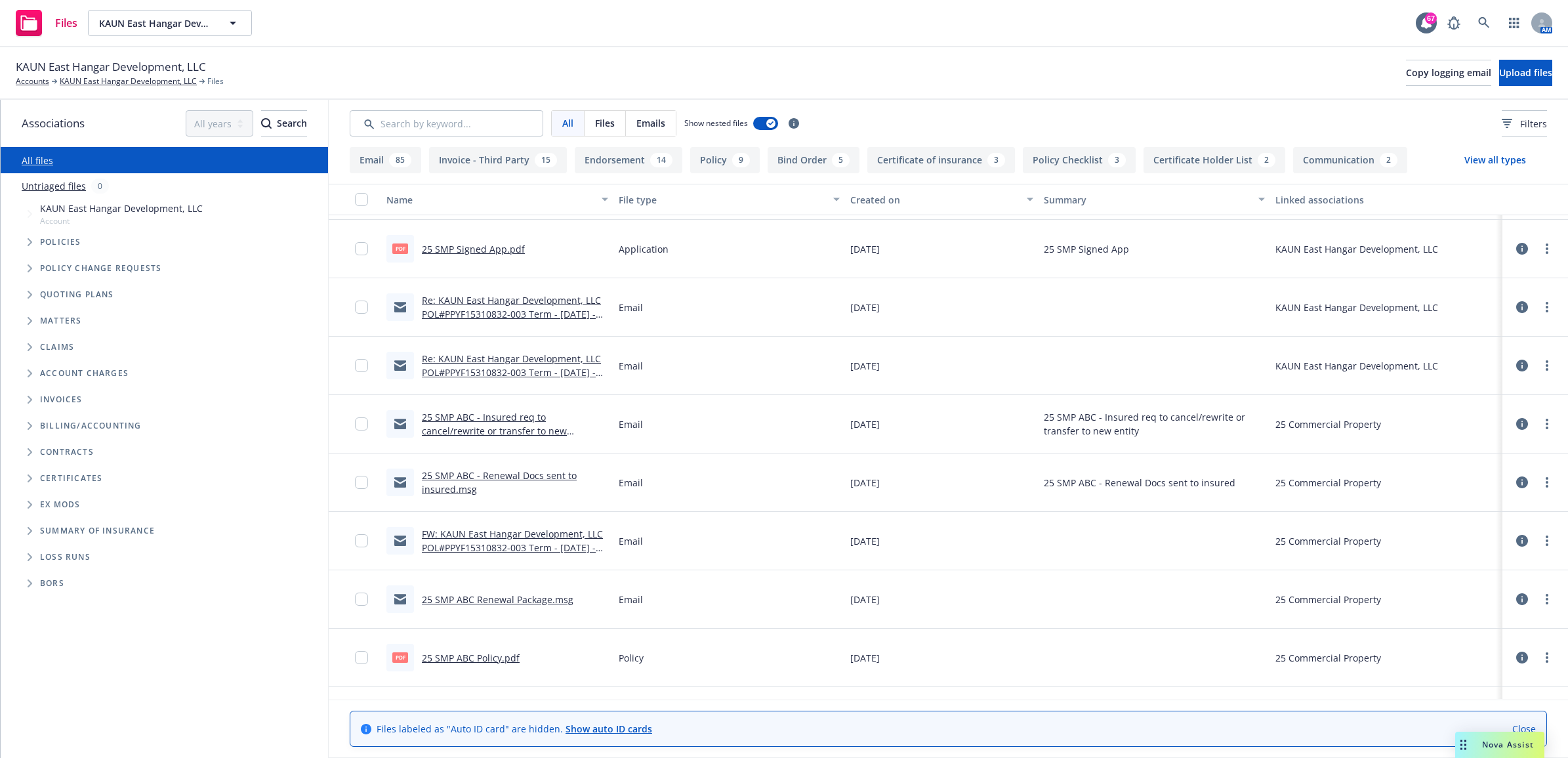
click at [514, 359] on link "Re: KAUN East Hangar Development, LLC POL#PPYF15310832-003 Term - 2025 - 2026" at bounding box center [511, 372] width 179 height 40
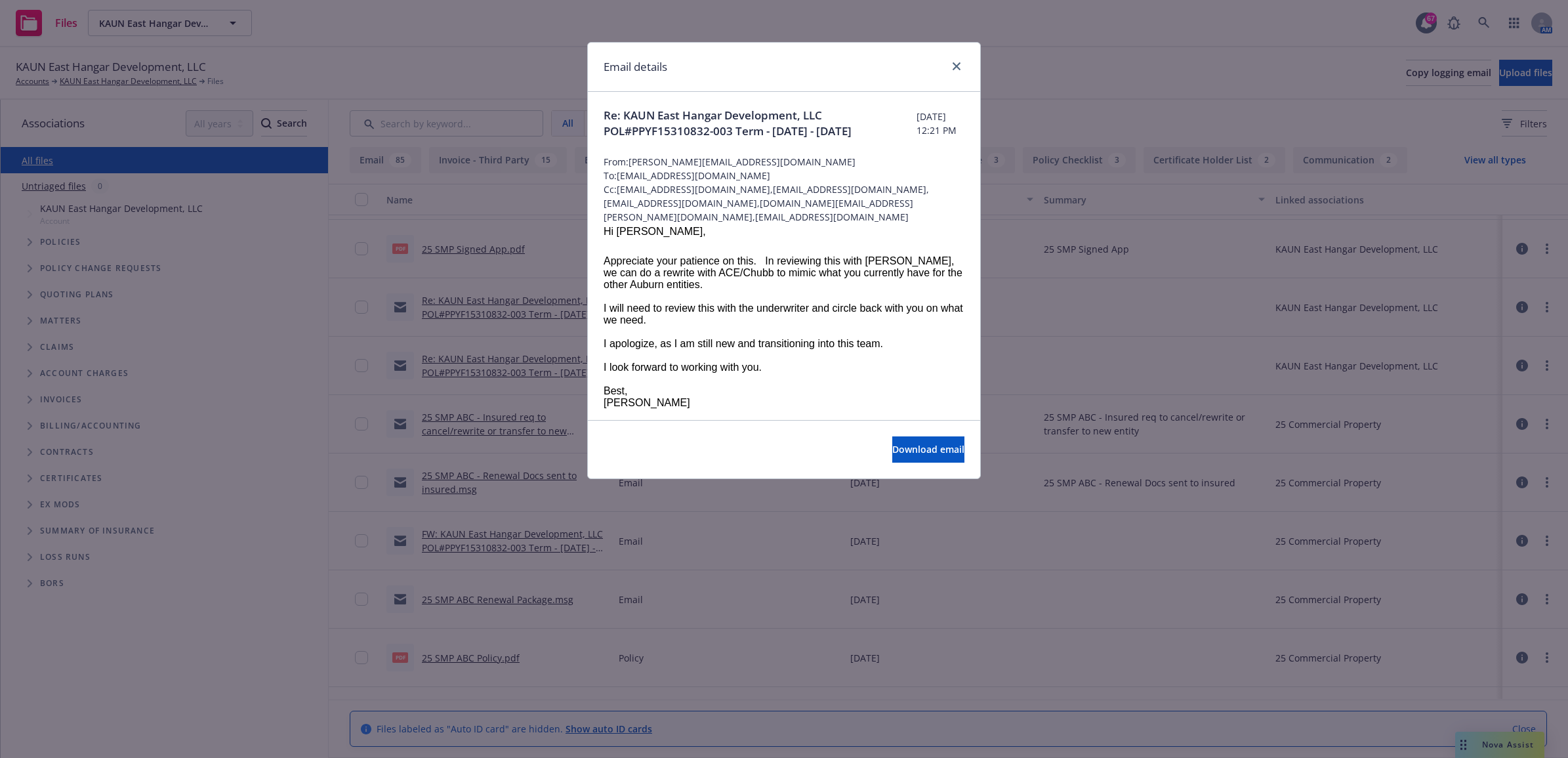
drag, startPoint x: 526, startPoint y: 359, endPoint x: 589, endPoint y: 385, distance: 68.2
click at [533, 368] on div "Email details Re: KAUN East Hangar Development, LLC POL#PPYF15310832-003 Term -…" at bounding box center [784, 379] width 1568 height 758
click at [959, 60] on link "close" at bounding box center [957, 66] width 16 height 16
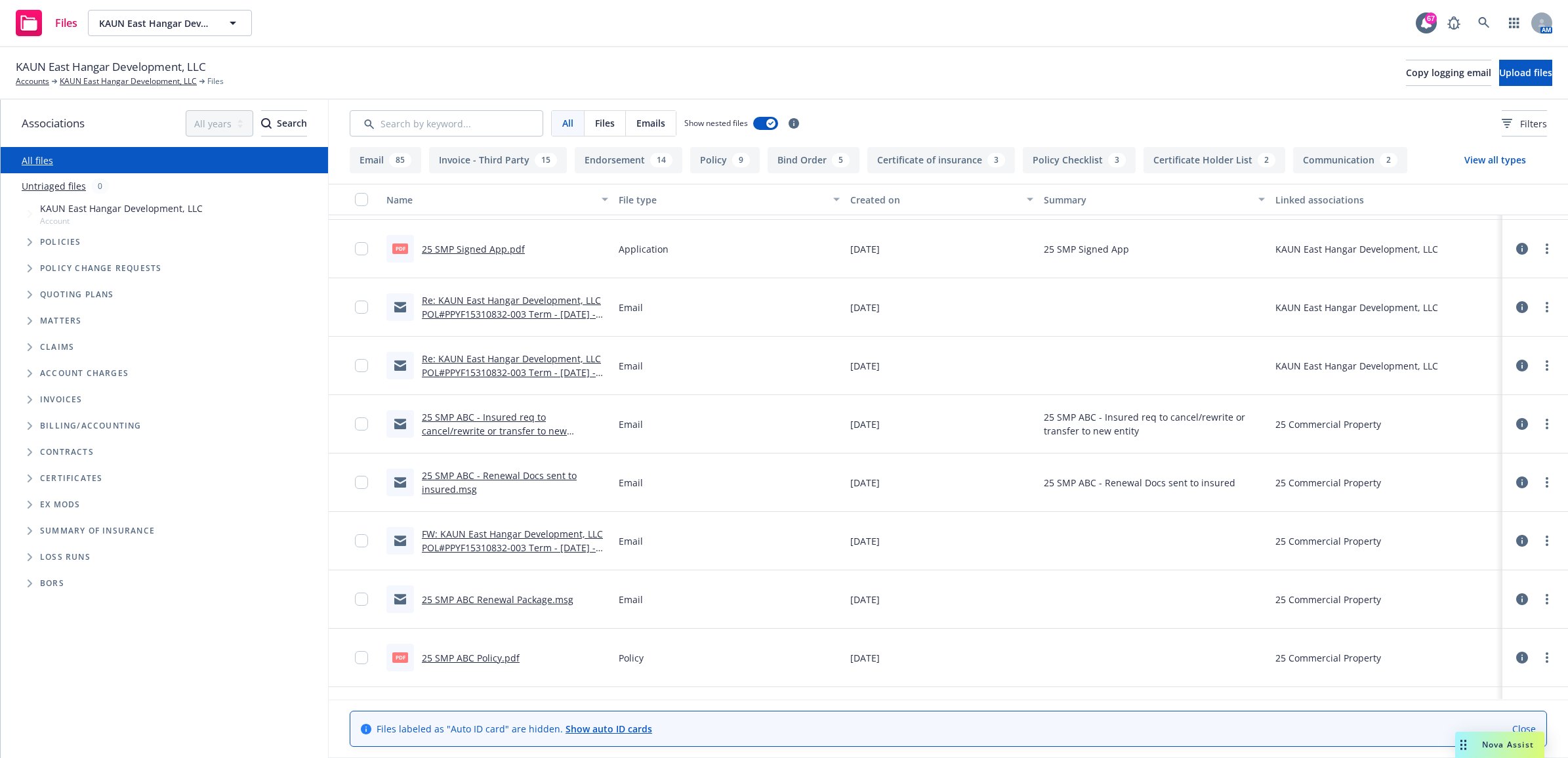
click at [473, 303] on link "Re: KAUN East Hangar Development, LLC POL#PPYF15310832-003 Term - 2025 - 2026" at bounding box center [511, 314] width 179 height 40
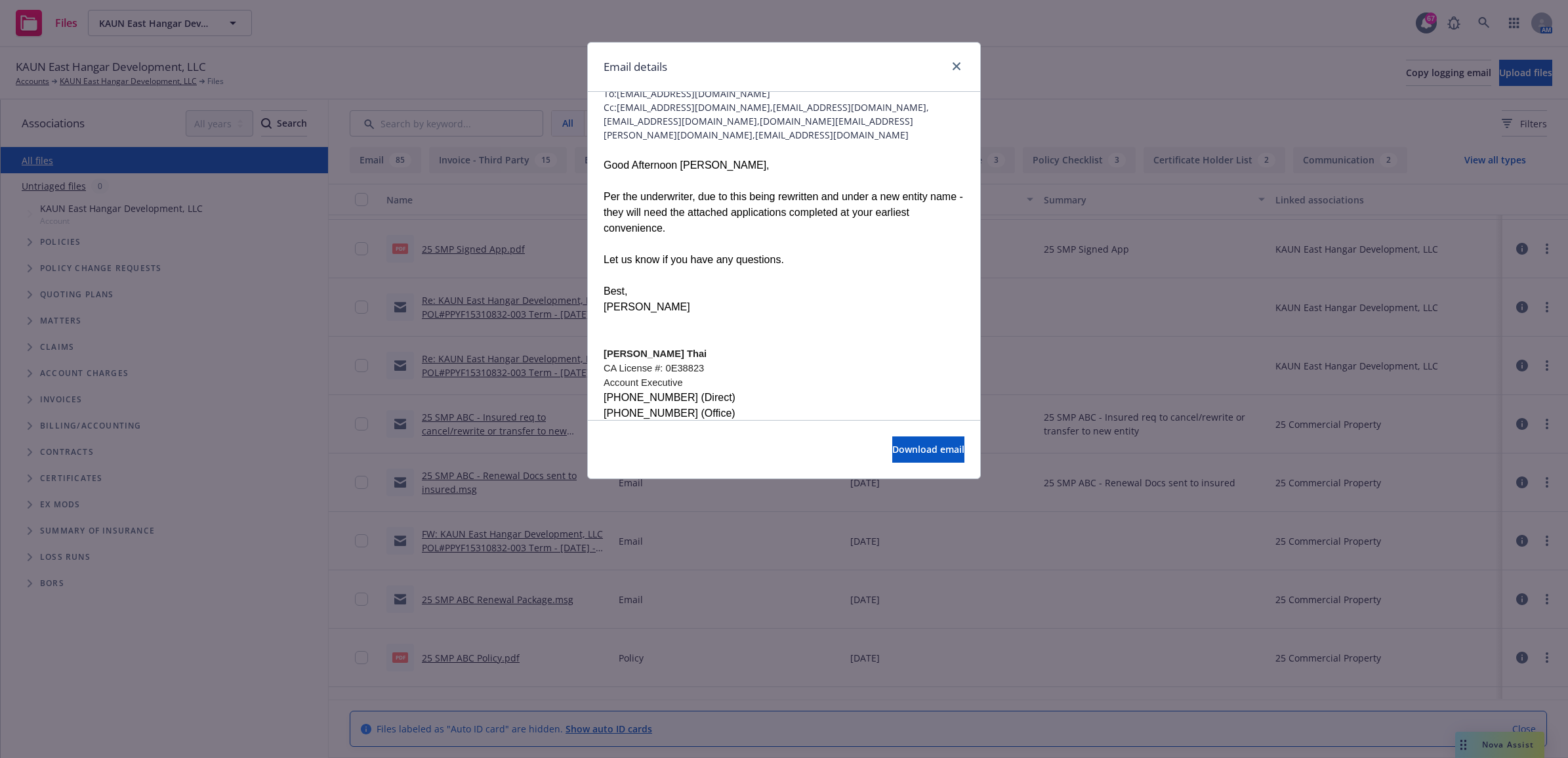
scroll to position [0, 0]
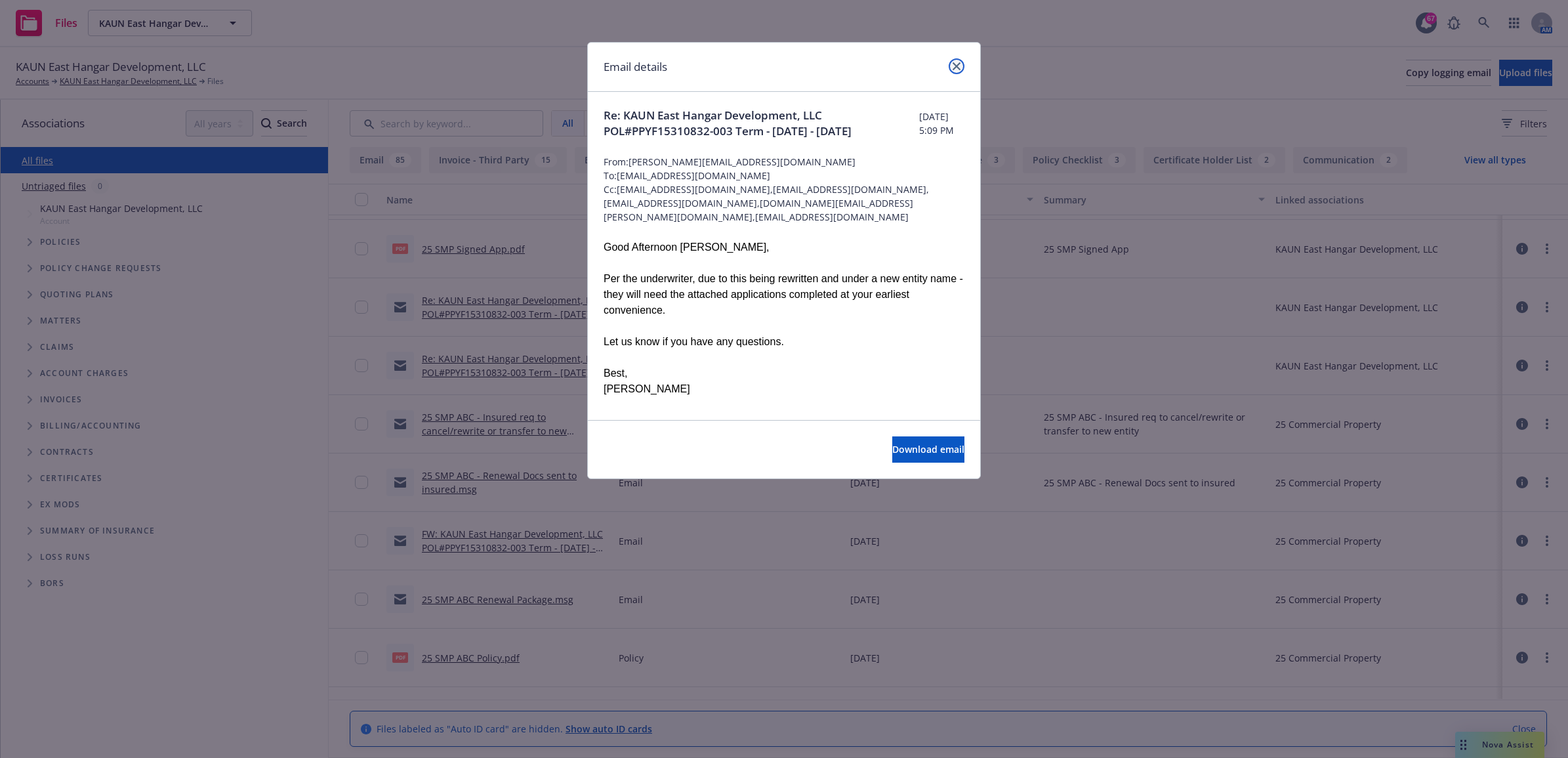
click at [953, 60] on link "close" at bounding box center [957, 66] width 16 height 16
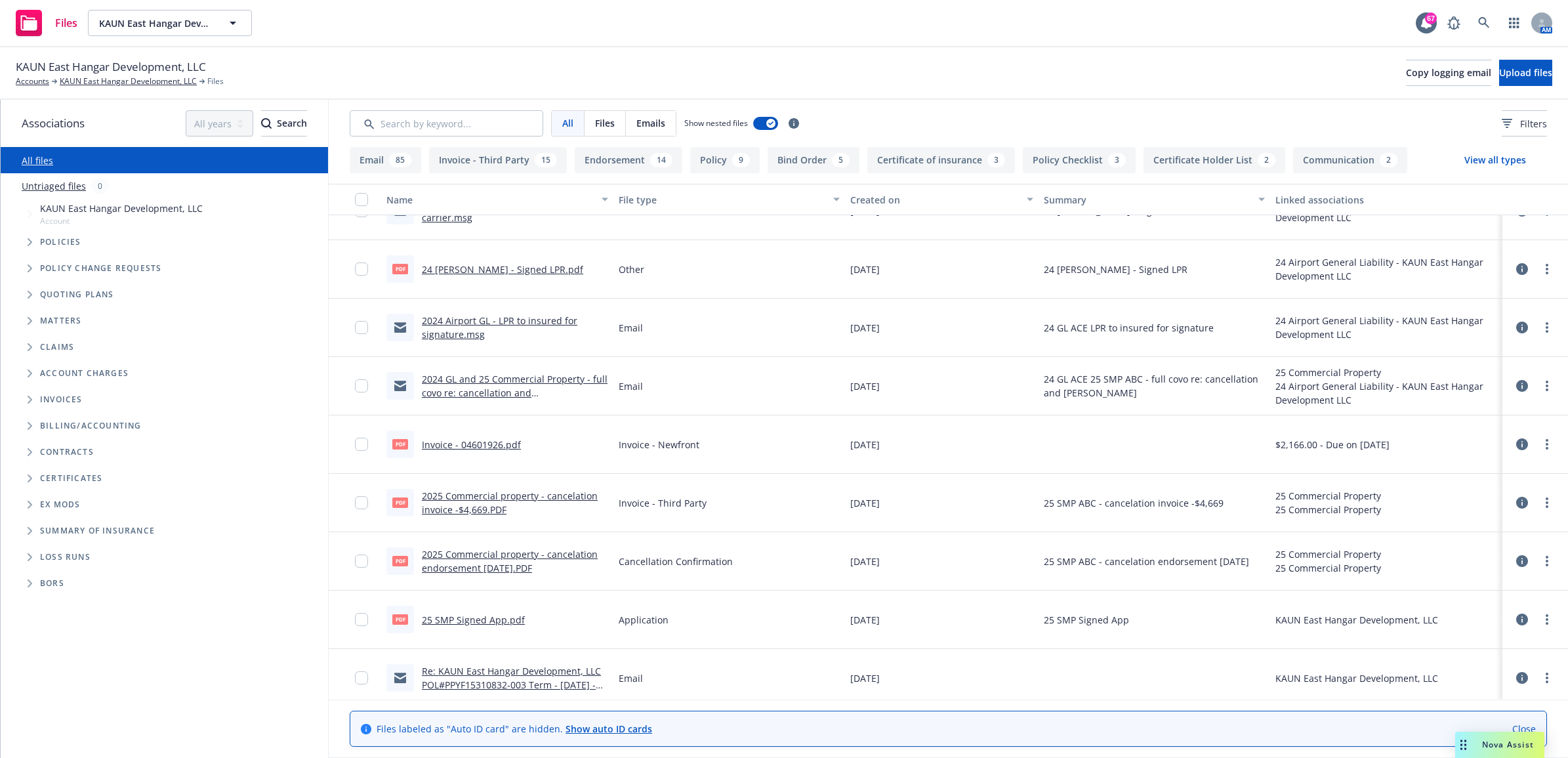
scroll to position [164, 0]
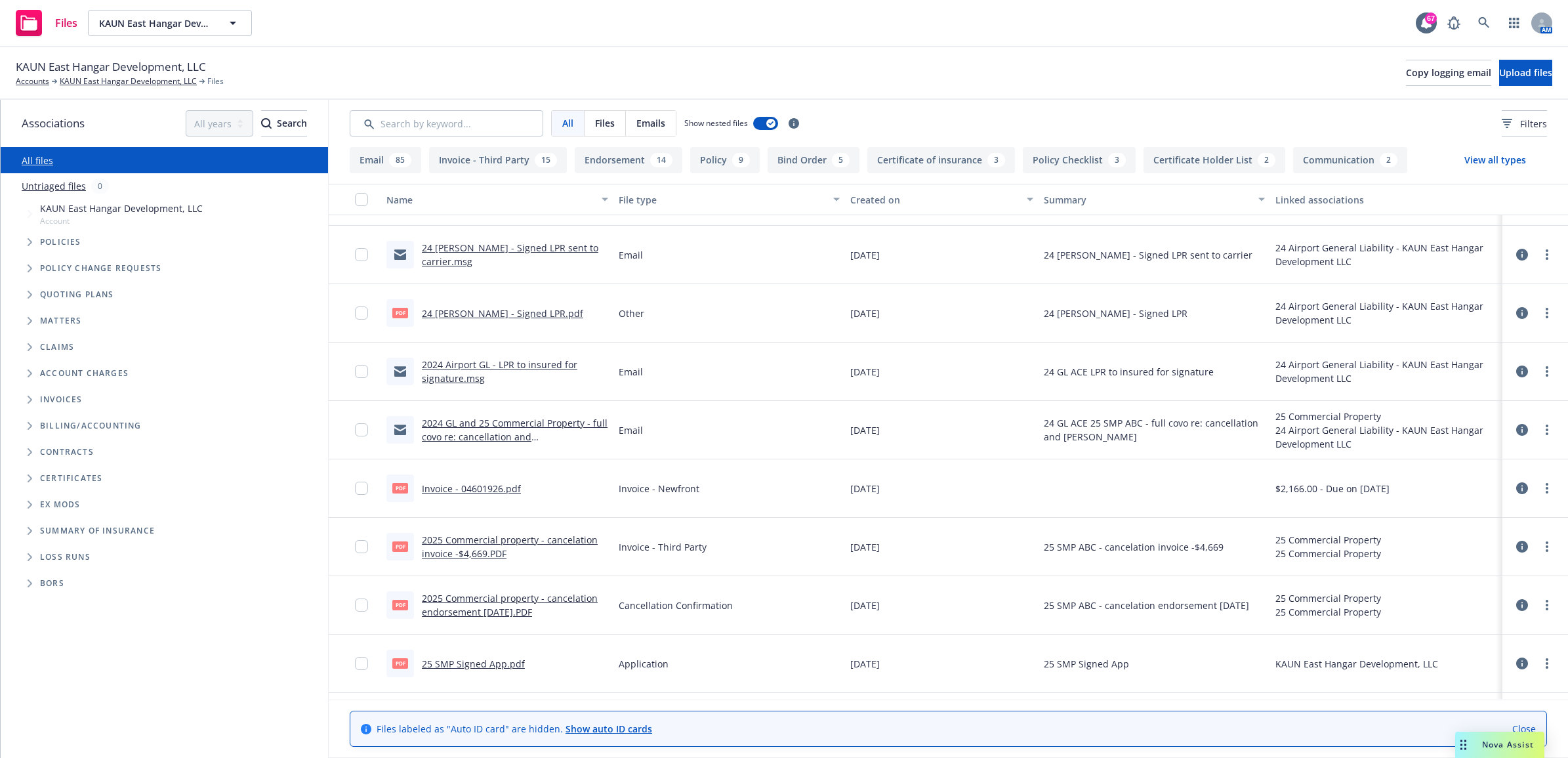
click at [546, 434] on link "2024 GL and 25 Commercial Property - full covo re: cancellation and Dan Flom.msg" at bounding box center [515, 437] width 186 height 40
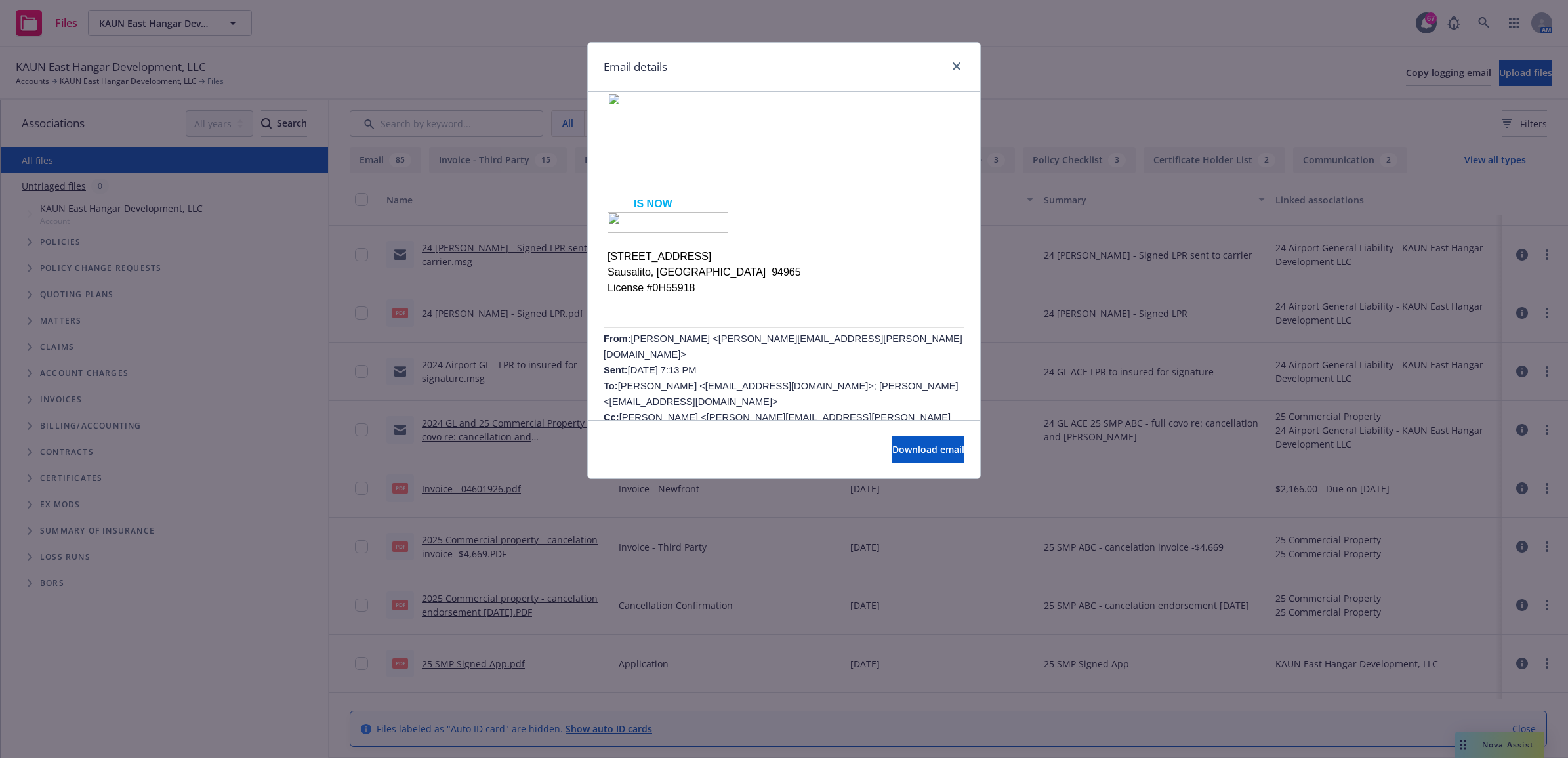
scroll to position [492, 0]
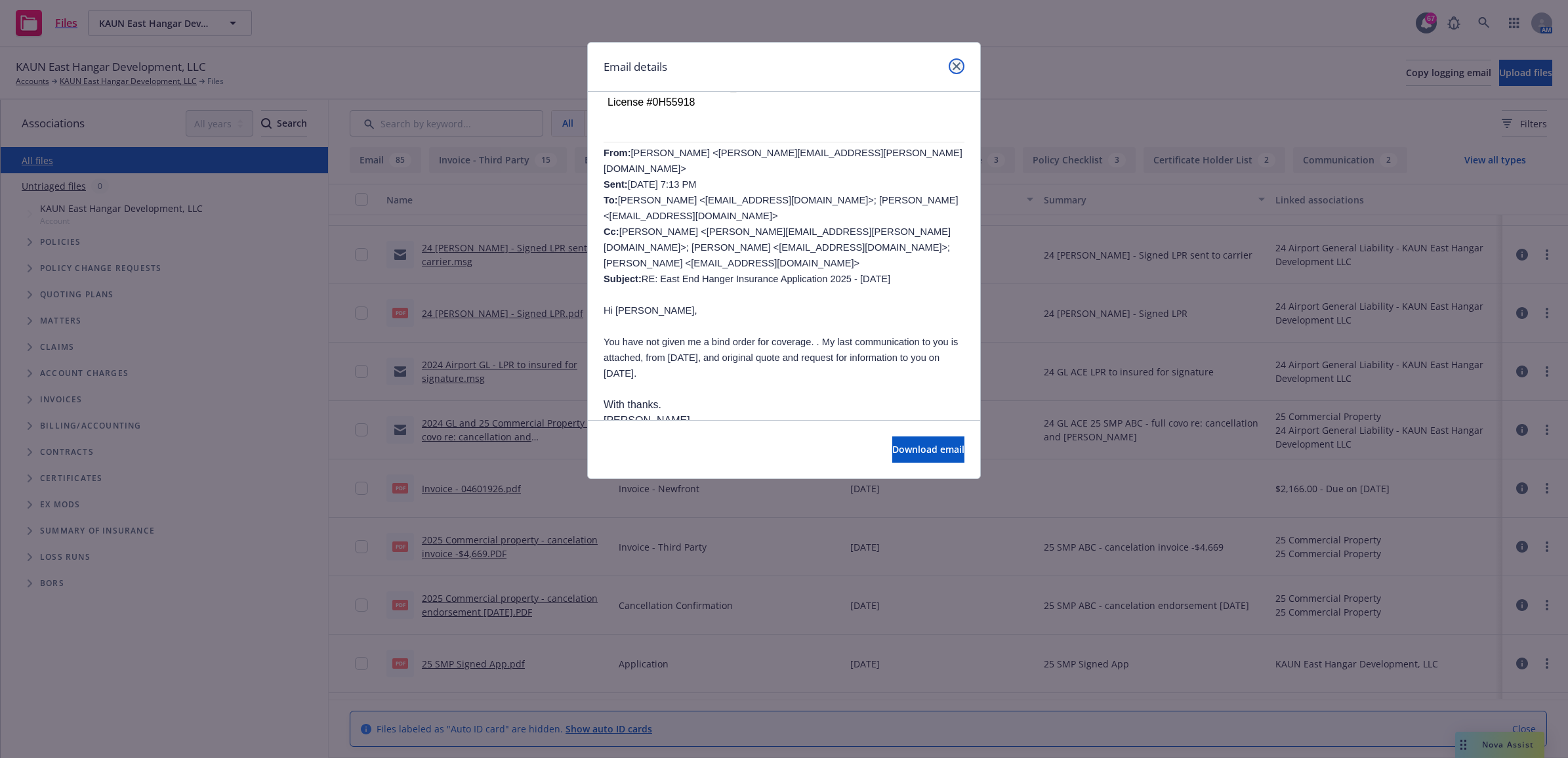
click at [959, 66] on icon "close" at bounding box center [957, 66] width 8 height 8
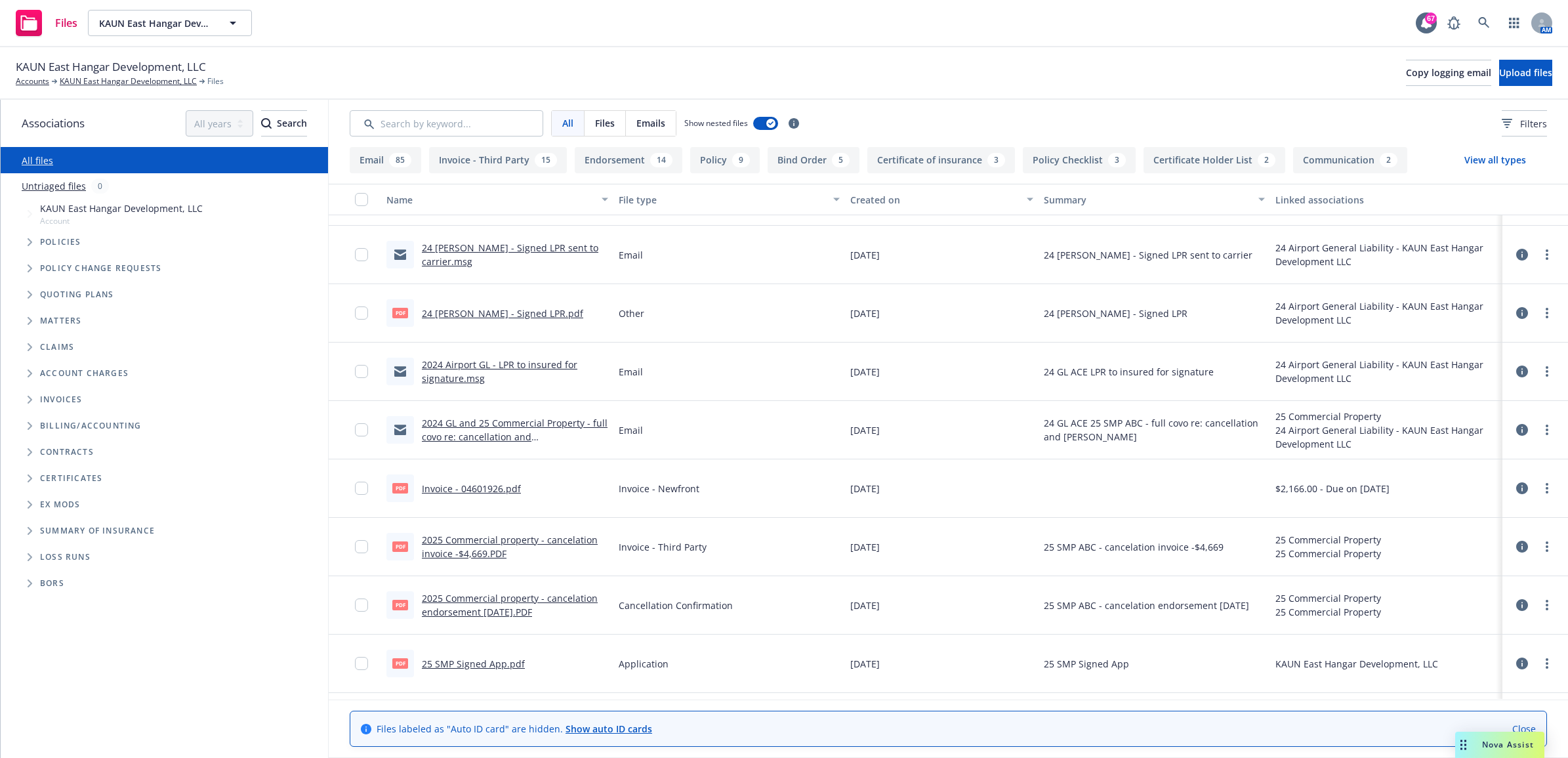
click at [504, 361] on link "2024 Airport GL - LPR to insured for signature.msg" at bounding box center [500, 371] width 156 height 26
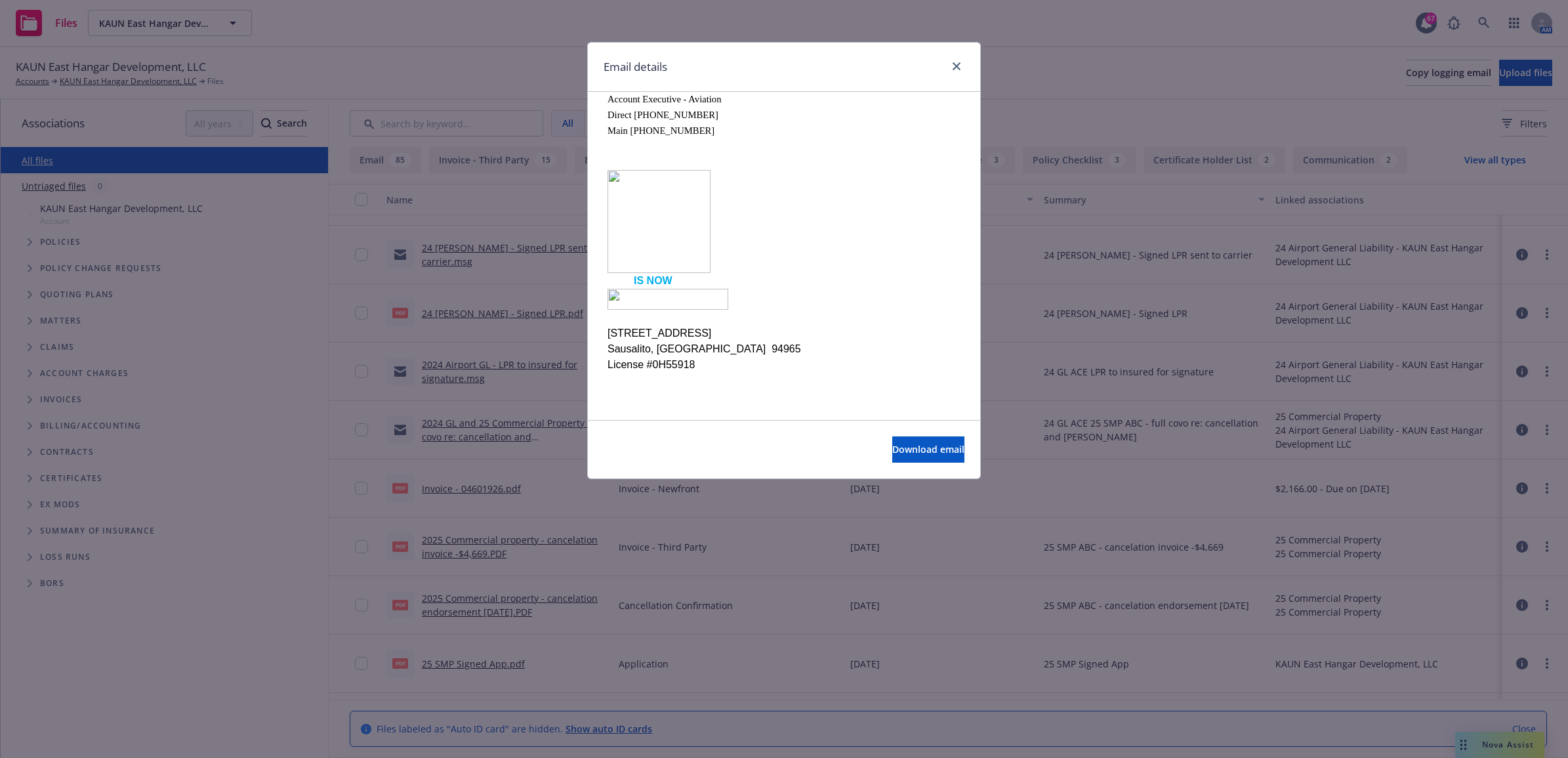
scroll to position [0, 0]
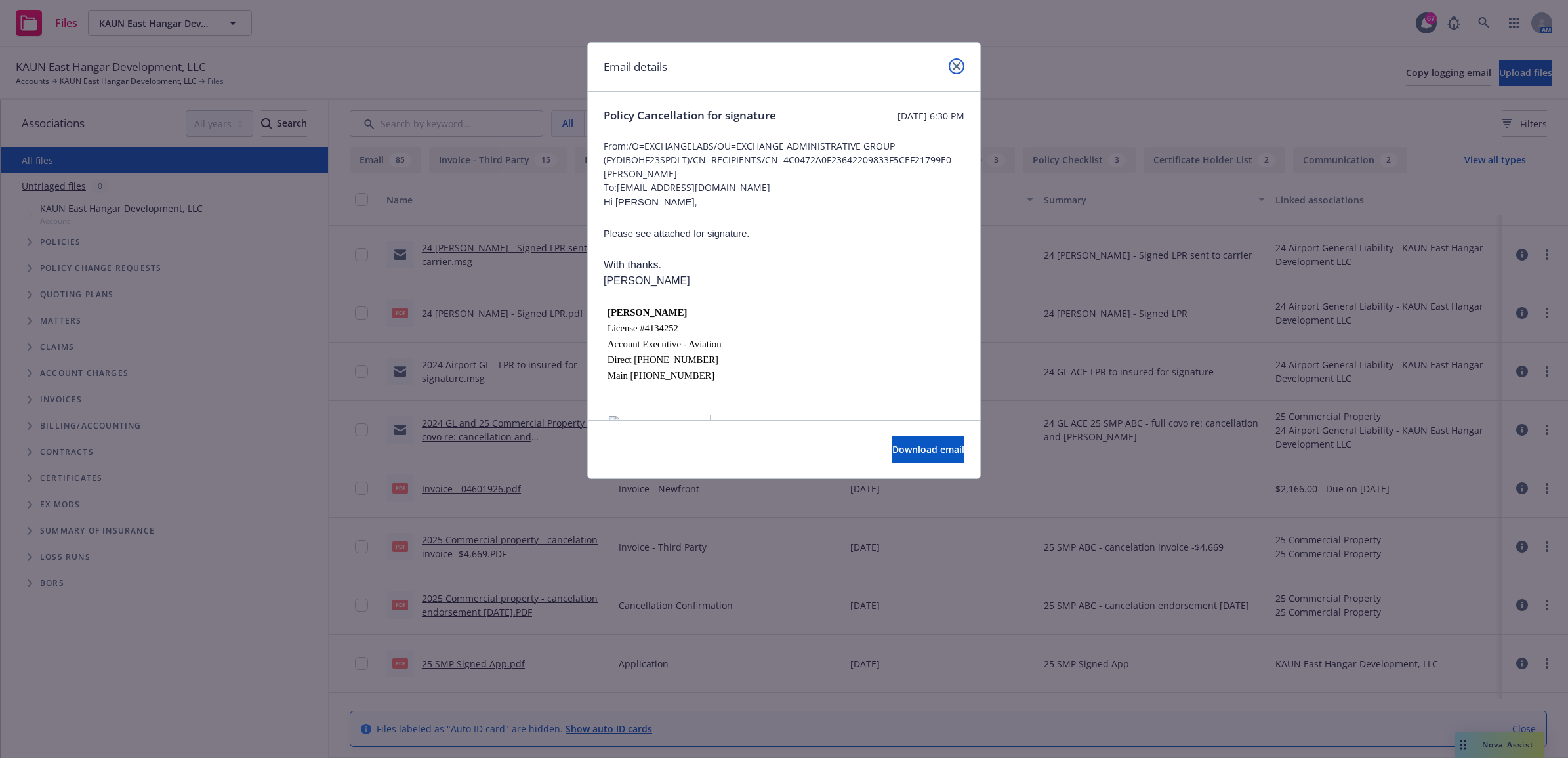
click at [953, 64] on icon "close" at bounding box center [957, 66] width 8 height 8
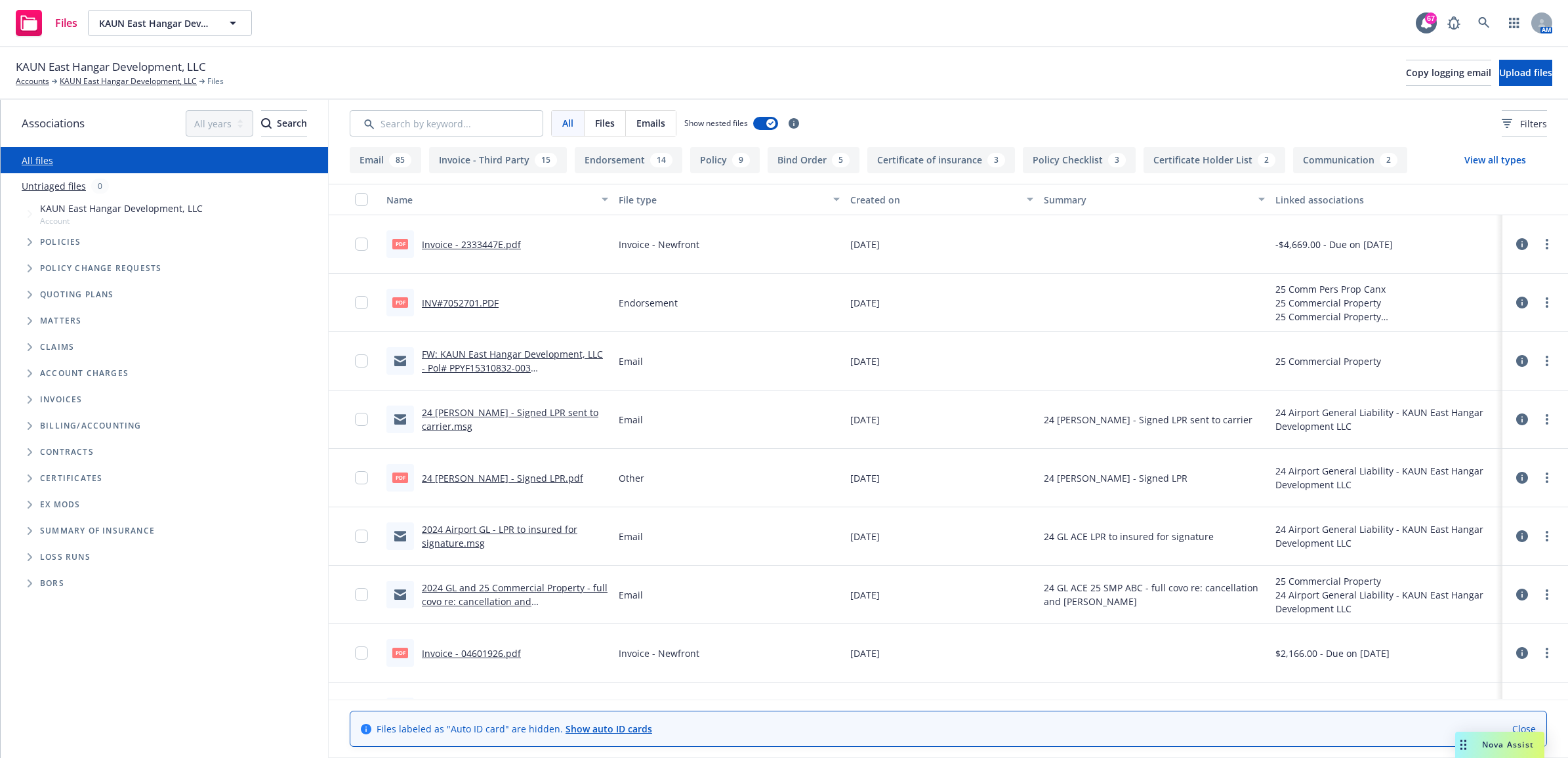
click at [477, 359] on div "FW: KAUN East Hangar Development, LLC - Pol# PPYF15310832-003 [SYS*REF#13351693]" at bounding box center [515, 361] width 186 height 28
click at [477, 366] on link "FW: KAUN East Hangar Development, LLC - Pol# PPYF15310832-003 [SYS*REF#13351693]" at bounding box center [512, 368] width 181 height 40
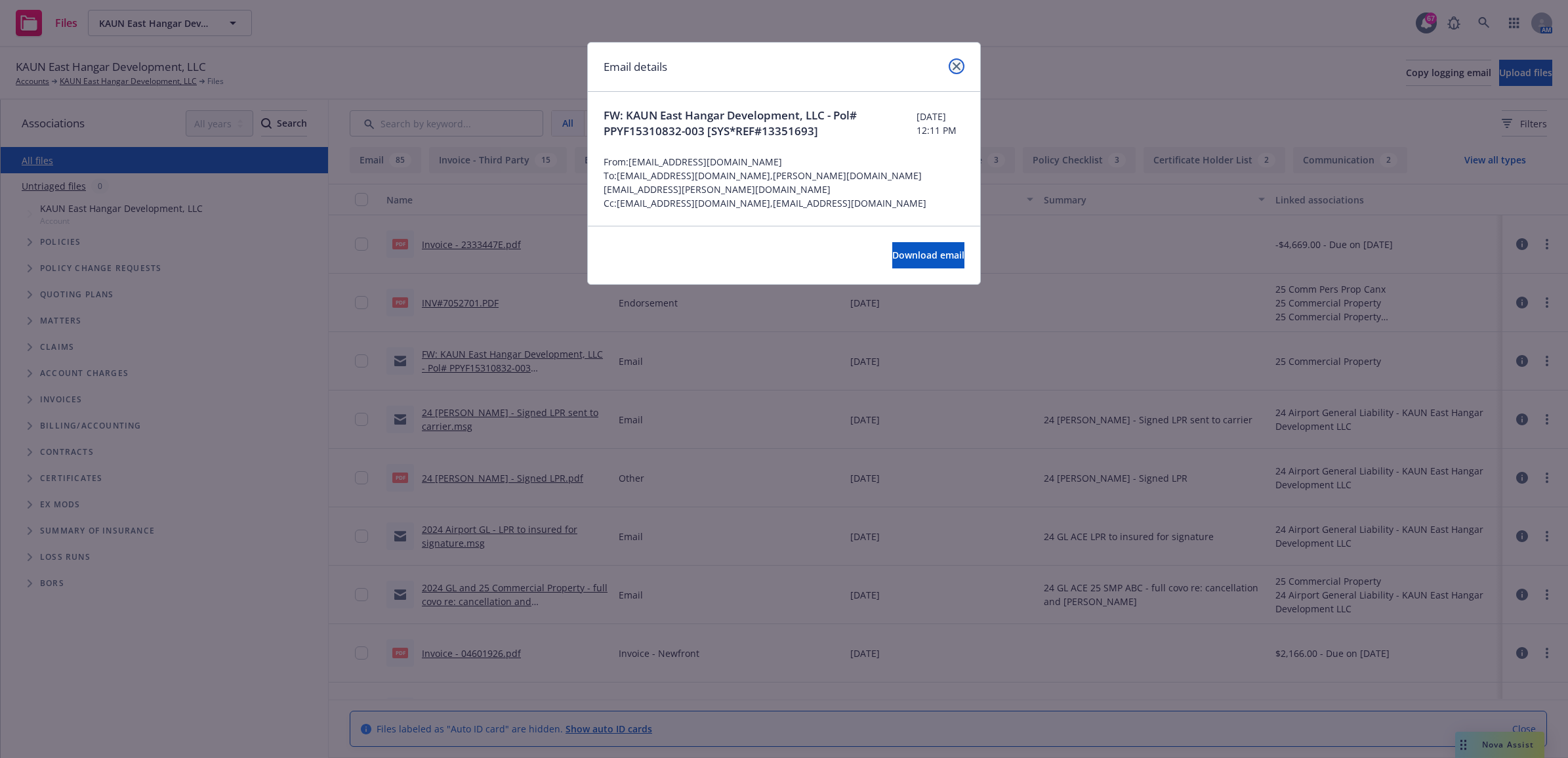
click at [954, 62] on icon "close" at bounding box center [957, 66] width 8 height 8
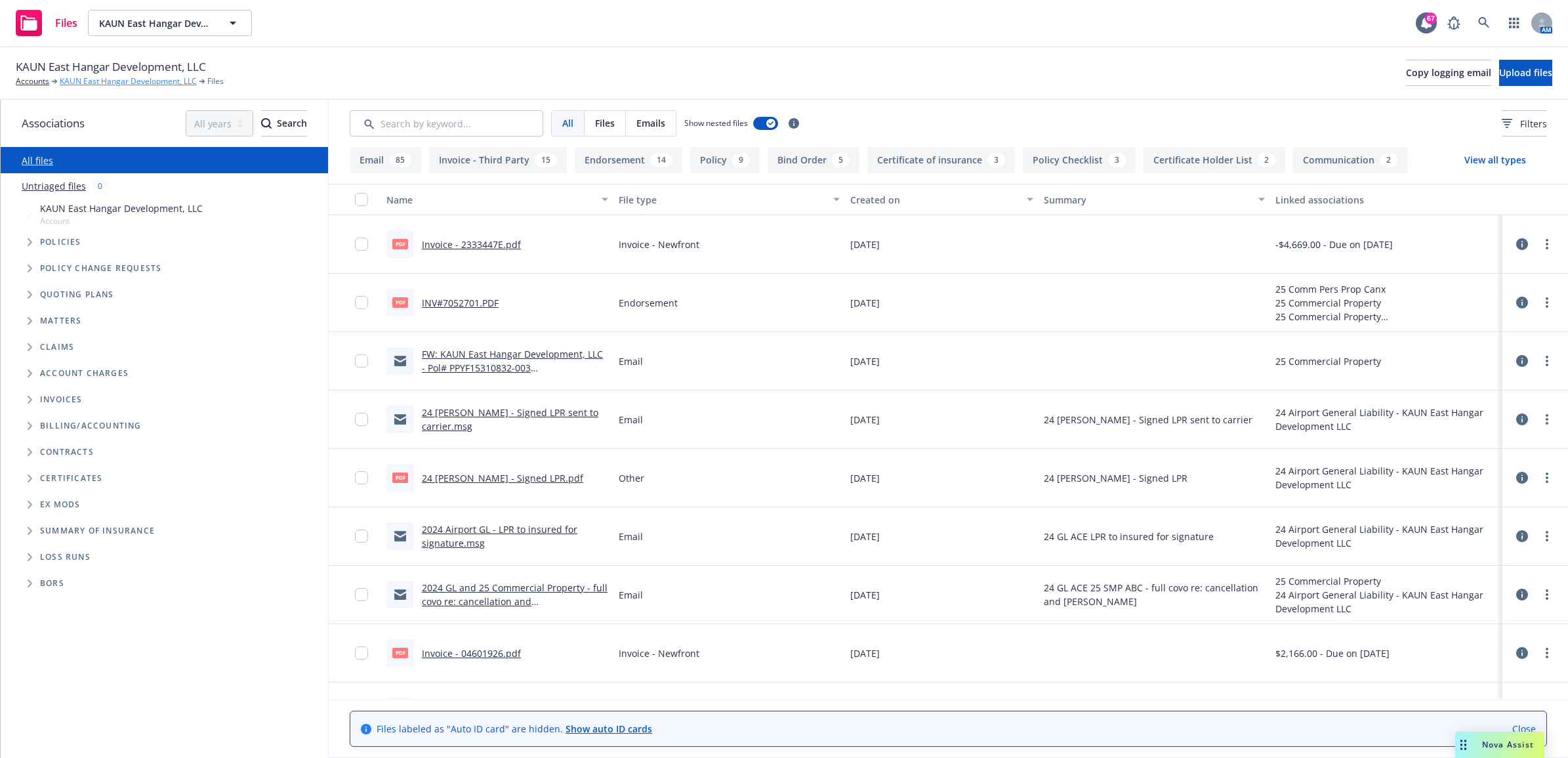
click at [161, 77] on link "KAUN East Hangar Development, LLC" at bounding box center [129, 81] width 137 height 12
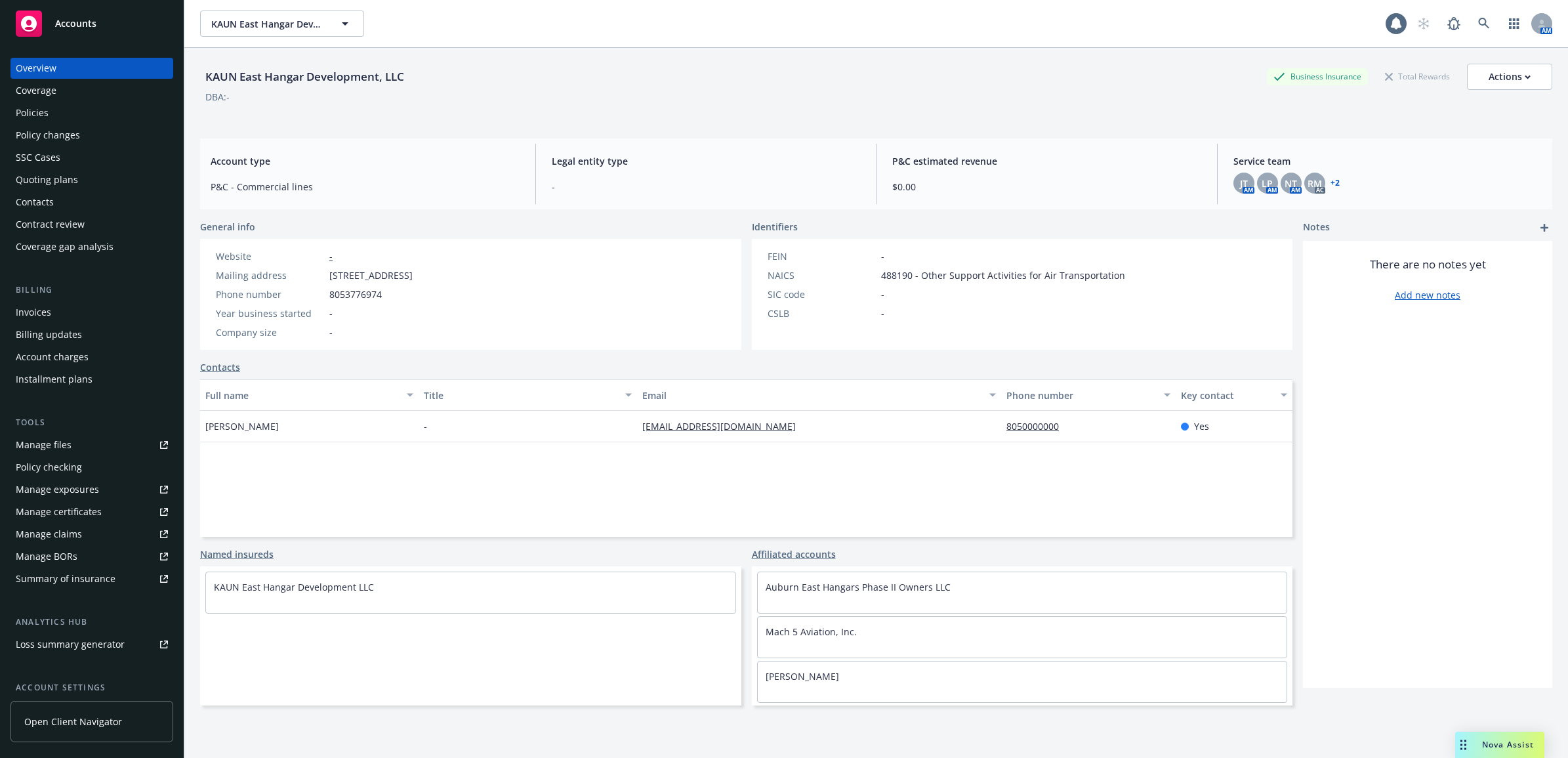
click at [85, 115] on div "Policies" at bounding box center [91, 112] width 152 height 21
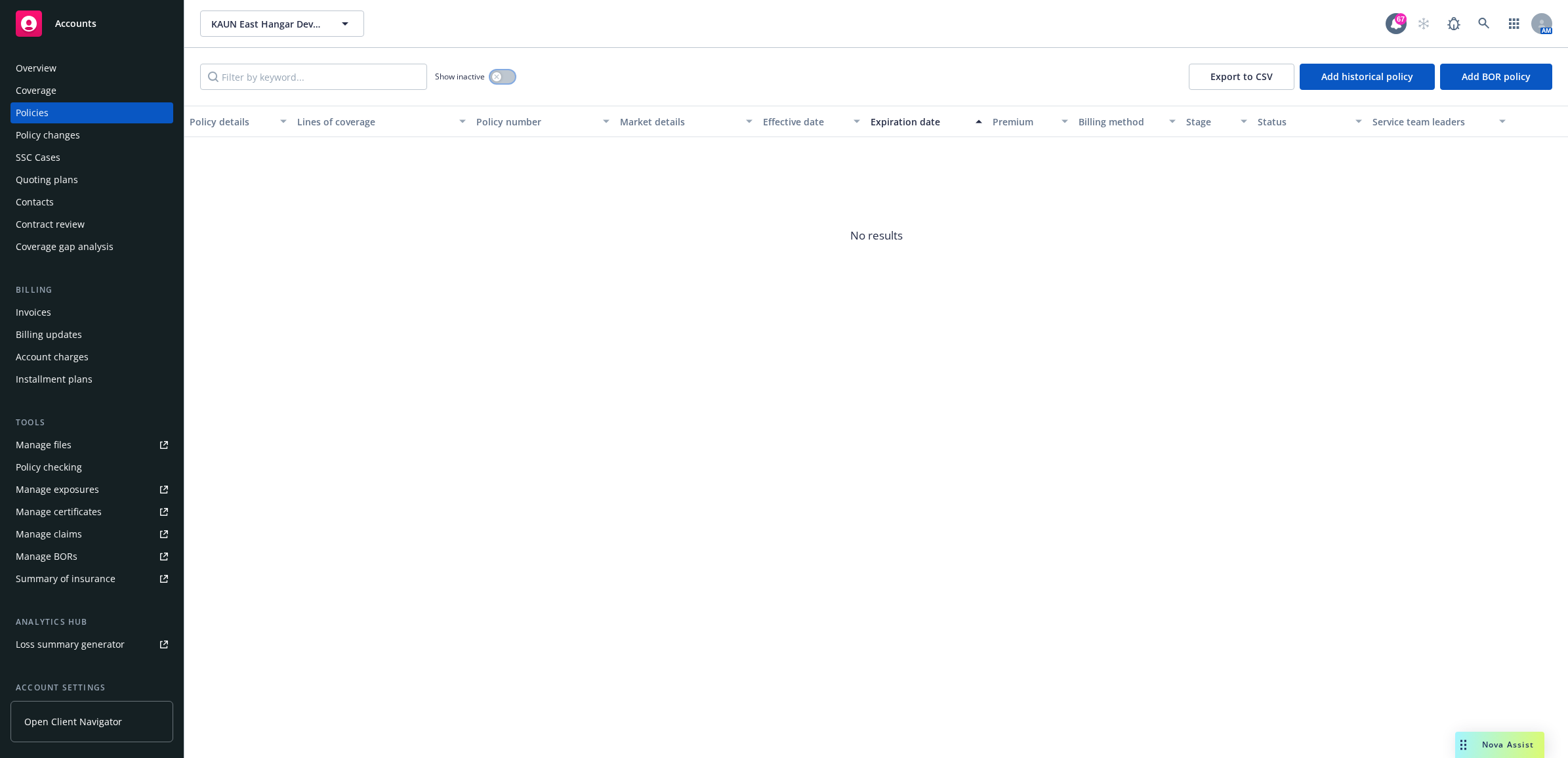
click at [504, 82] on button "button" at bounding box center [502, 76] width 25 height 13
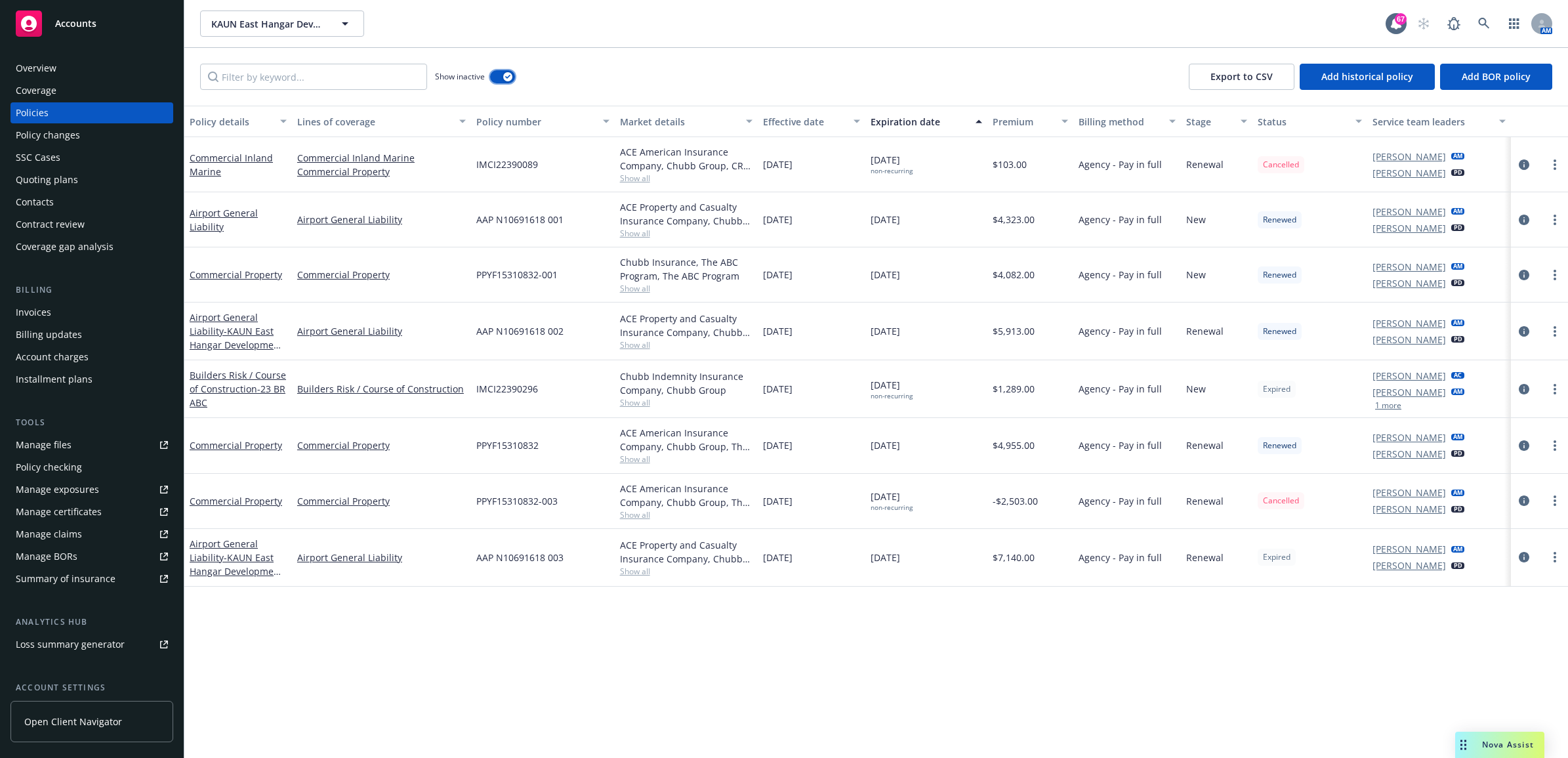
click at [504, 82] on button "button" at bounding box center [502, 76] width 25 height 13
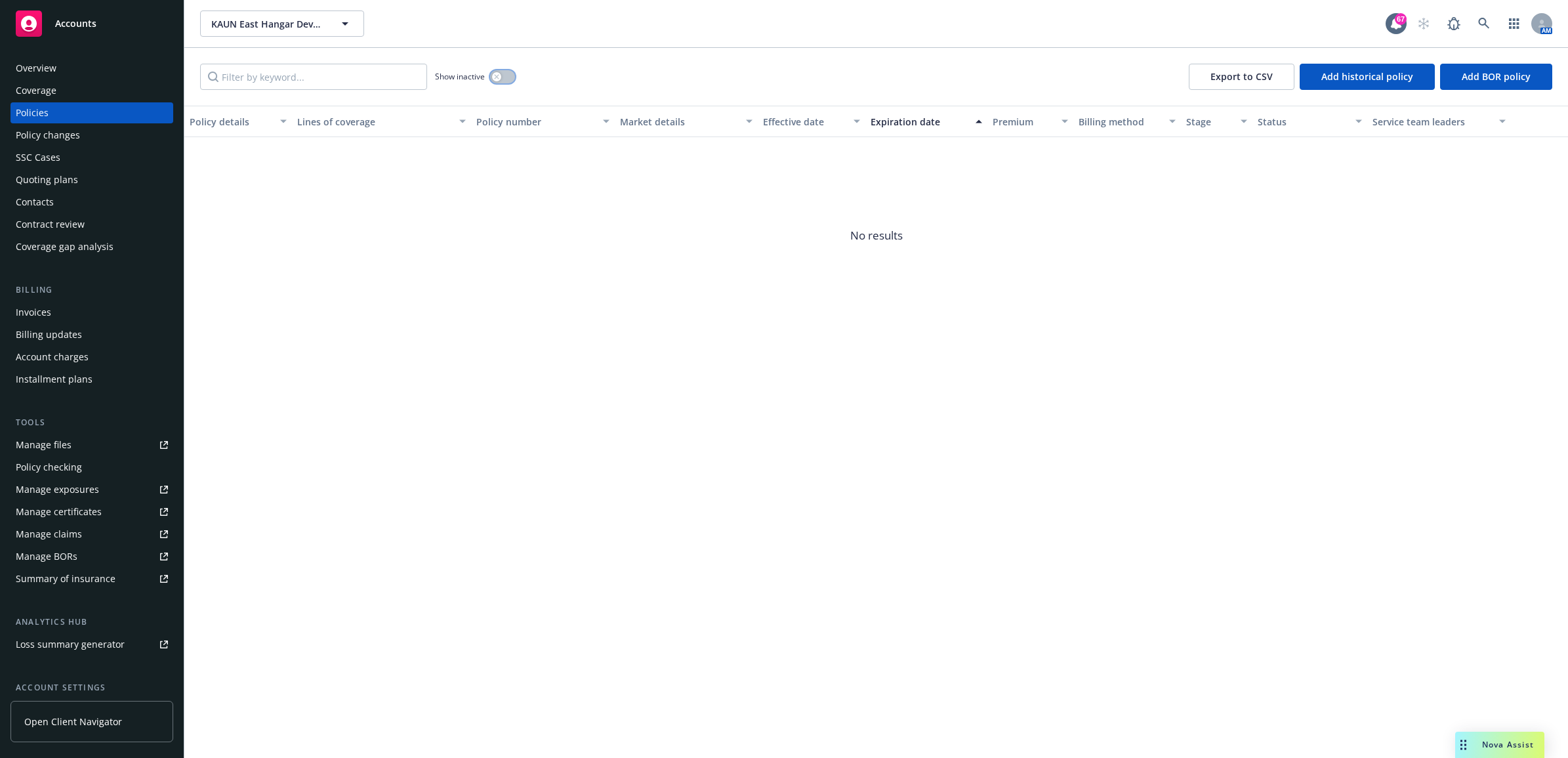
click at [504, 79] on button "button" at bounding box center [502, 76] width 25 height 13
